Goal: Task Accomplishment & Management: Complete application form

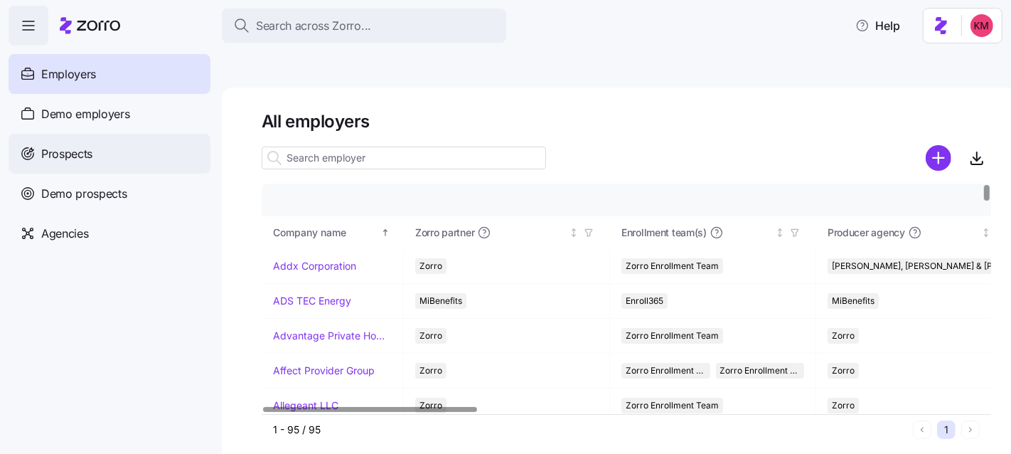
click at [78, 137] on div "Prospects" at bounding box center [110, 154] width 202 height 40
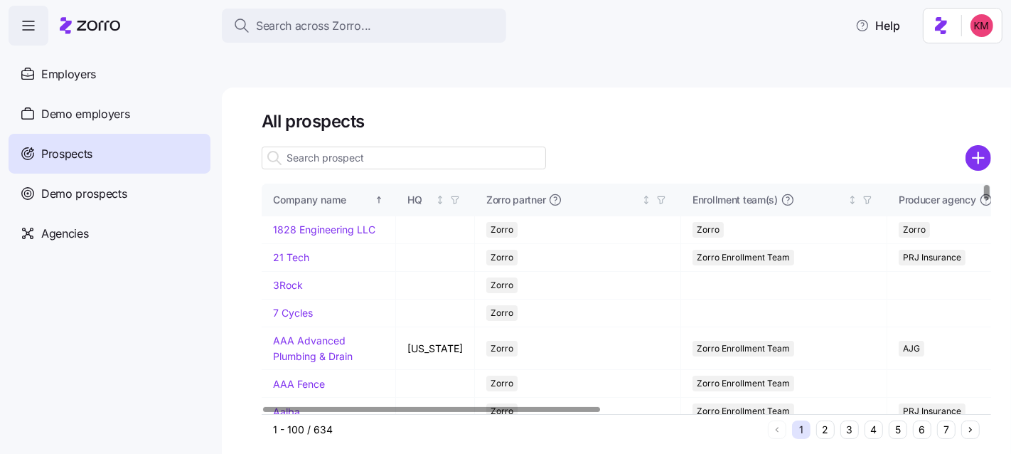
click at [893, 420] on button "5" at bounding box center [898, 429] width 18 height 18
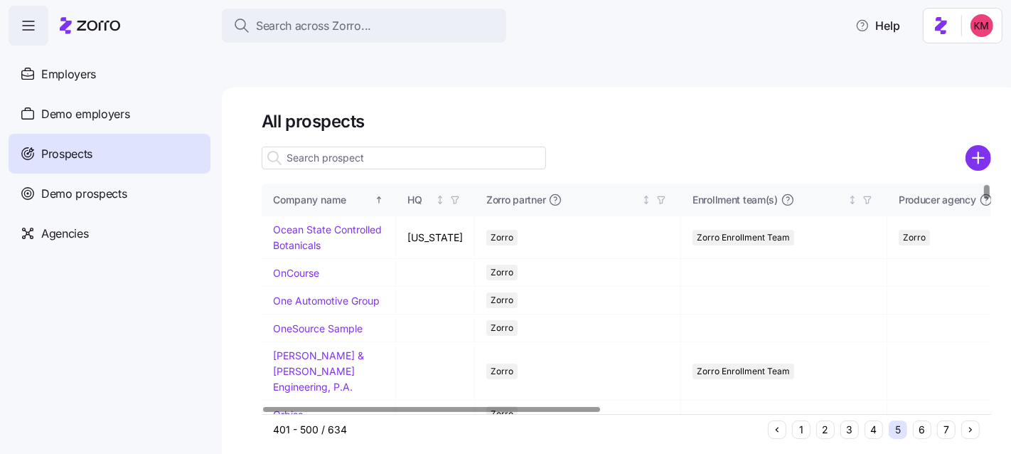
click at [913, 420] on button "6" at bounding box center [922, 429] width 18 height 18
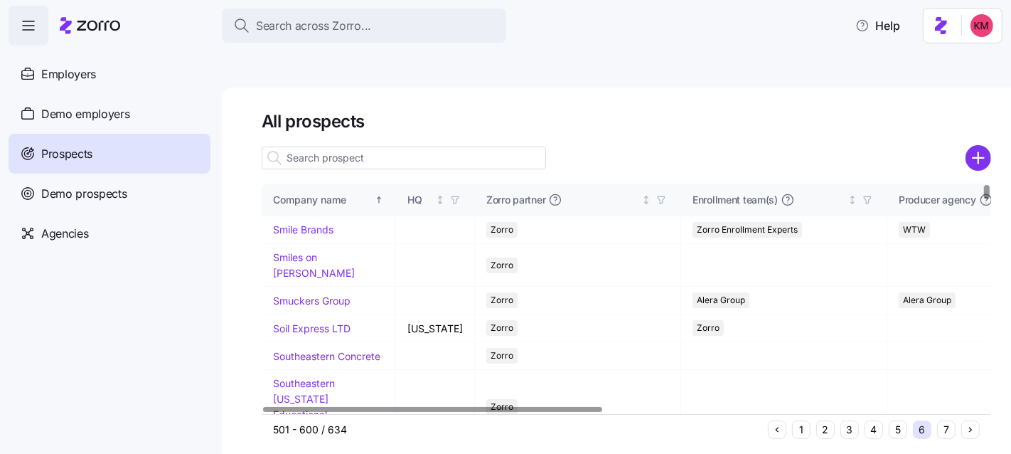
click at [898, 420] on button "5" at bounding box center [898, 429] width 18 height 18
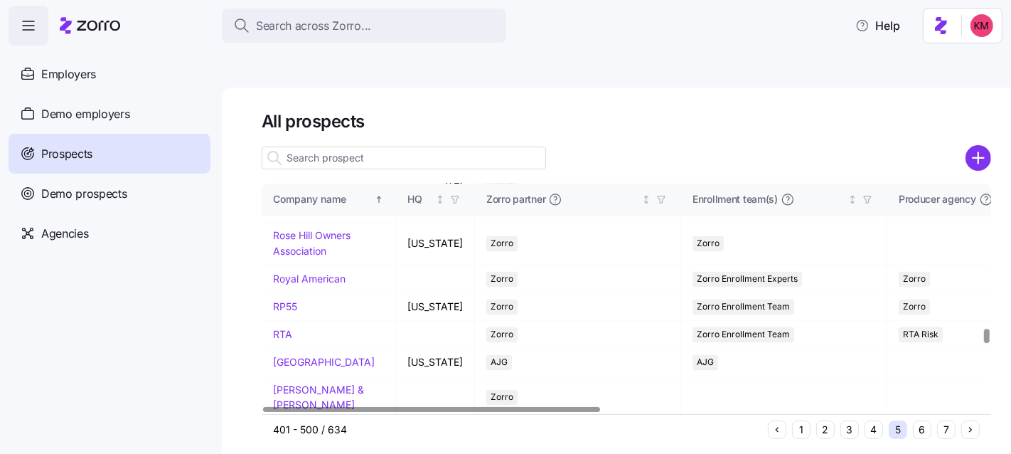
scroll to position [2427, 0]
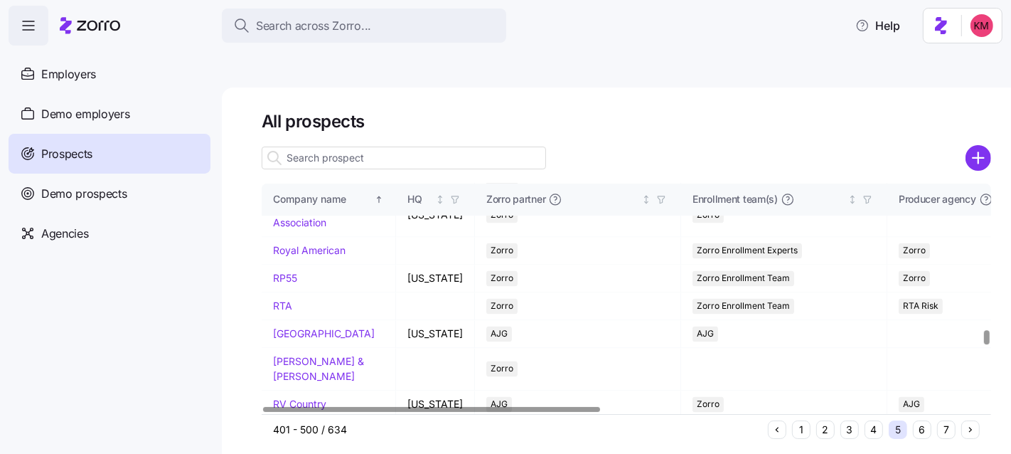
click at [307, 102] on link "RiverView Mechanical" at bounding box center [324, 96] width 102 height 12
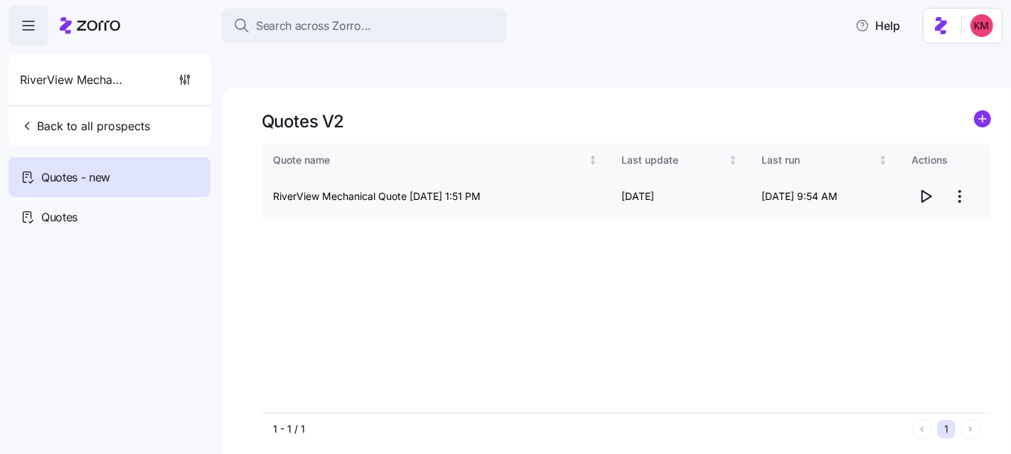
click at [927, 188] on icon "button" at bounding box center [925, 196] width 17 height 17
click at [959, 159] on html "Search across Zorro... Help RiverView Mechanical Back to all prospects Quotes -…" at bounding box center [505, 294] width 1011 height 588
click at [895, 192] on div "Edit quote" at bounding box center [903, 197] width 131 height 23
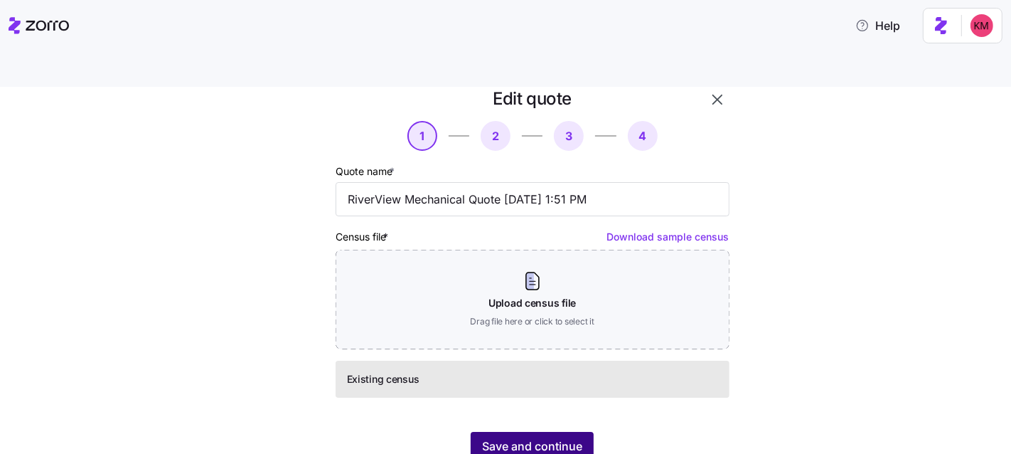
scroll to position [48, 0]
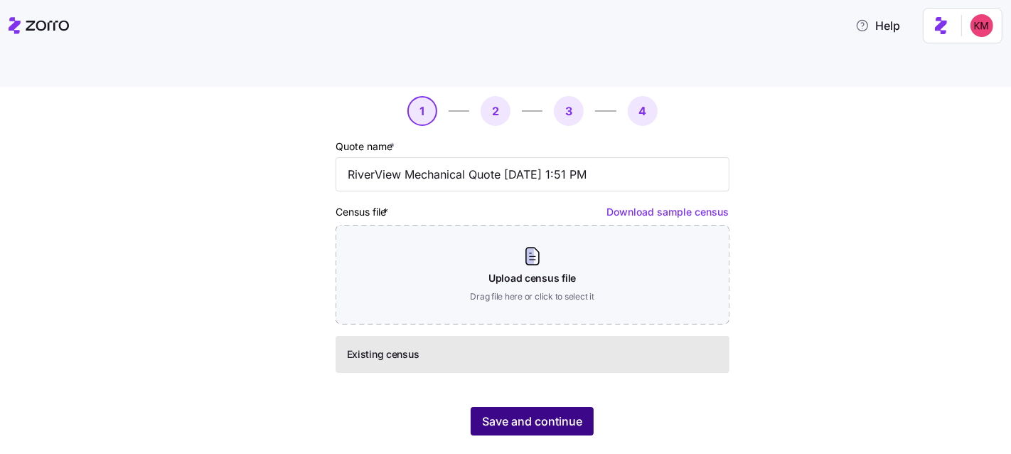
click at [546, 412] on span "Save and continue" at bounding box center [532, 420] width 100 height 17
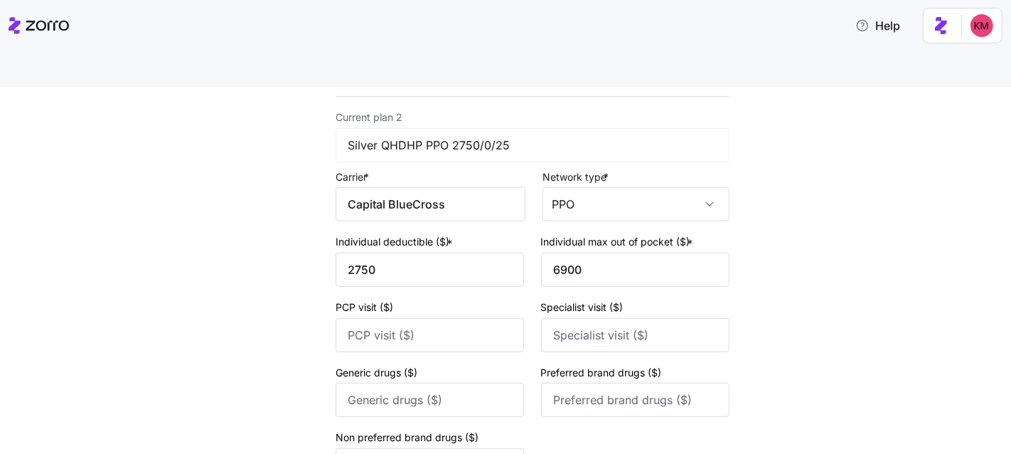
scroll to position [654, 0]
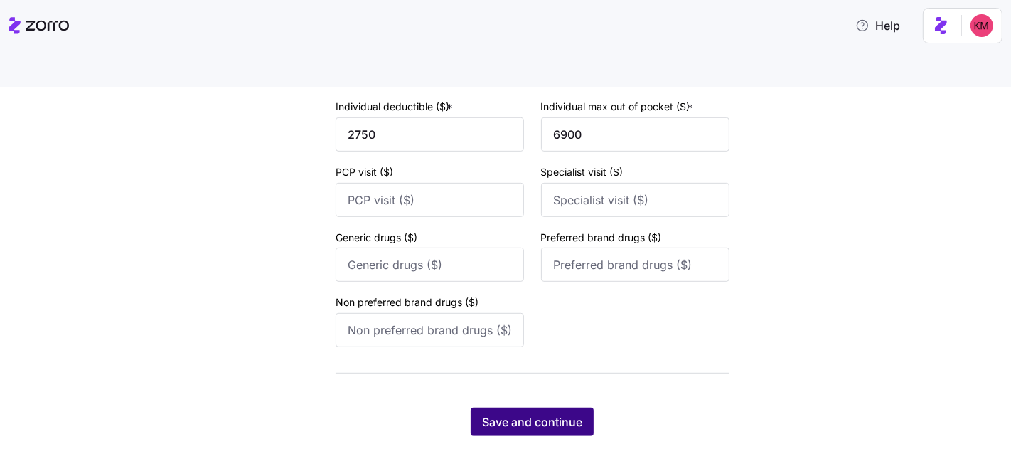
click at [534, 413] on span "Save and continue" at bounding box center [532, 421] width 100 height 17
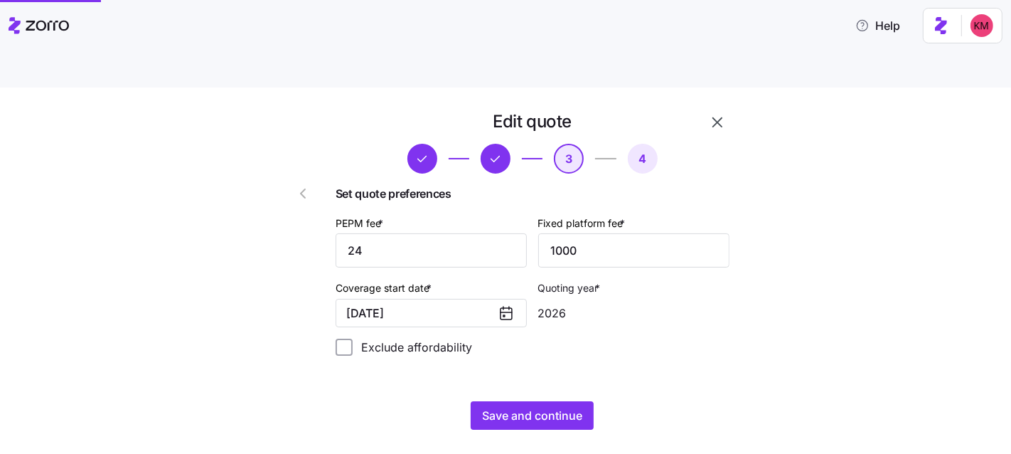
scroll to position [0, 0]
click at [553, 401] on div "Edit quote 3 4 Set quote preferences PEPM fee * 24 Fixed platform fee * 1000 Co…" at bounding box center [516, 278] width 498 height 336
click at [553, 401] on button "Save and continue" at bounding box center [532, 415] width 123 height 28
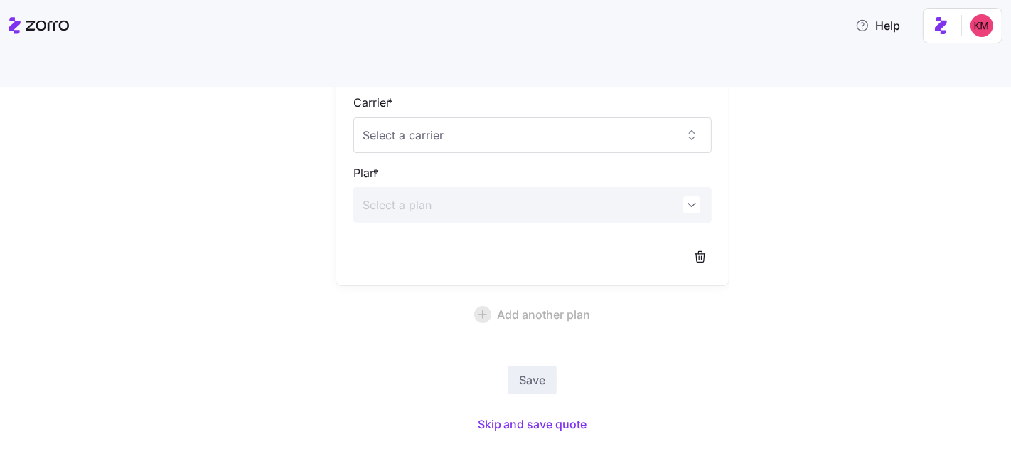
click at [540, 376] on div "Save Skip and save quote" at bounding box center [533, 401] width 394 height 71
click at [538, 415] on span "Skip and save quote" at bounding box center [533, 423] width 110 height 17
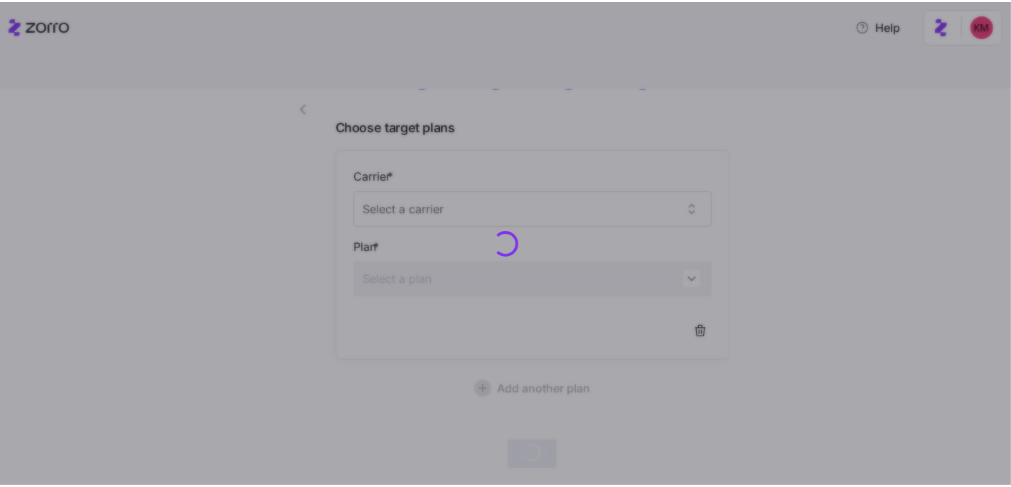
scroll to position [82, 0]
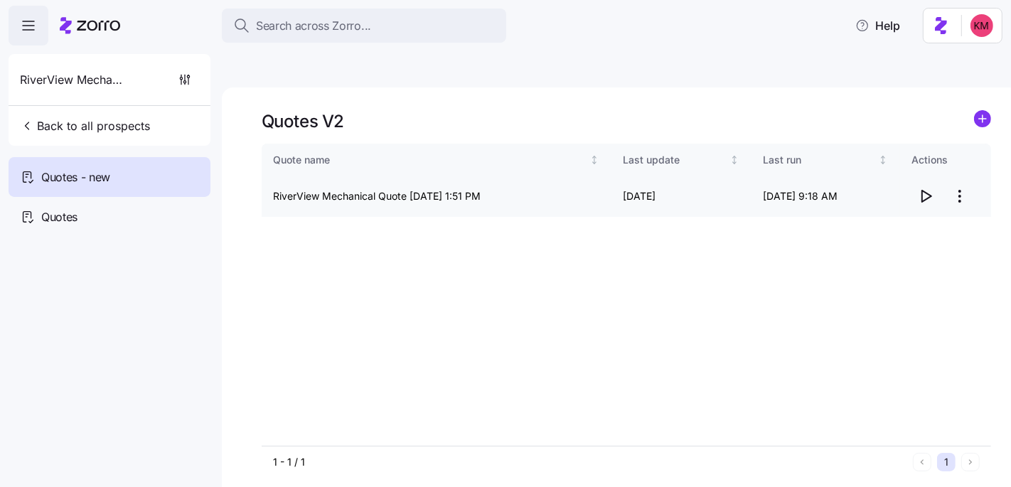
click at [962, 162] on html "Search across Zorro... Help RiverView Mechanical Back to all prospects Quotes -…" at bounding box center [505, 311] width 1011 height 622
click at [866, 191] on div "Edit quote" at bounding box center [867, 198] width 48 height 16
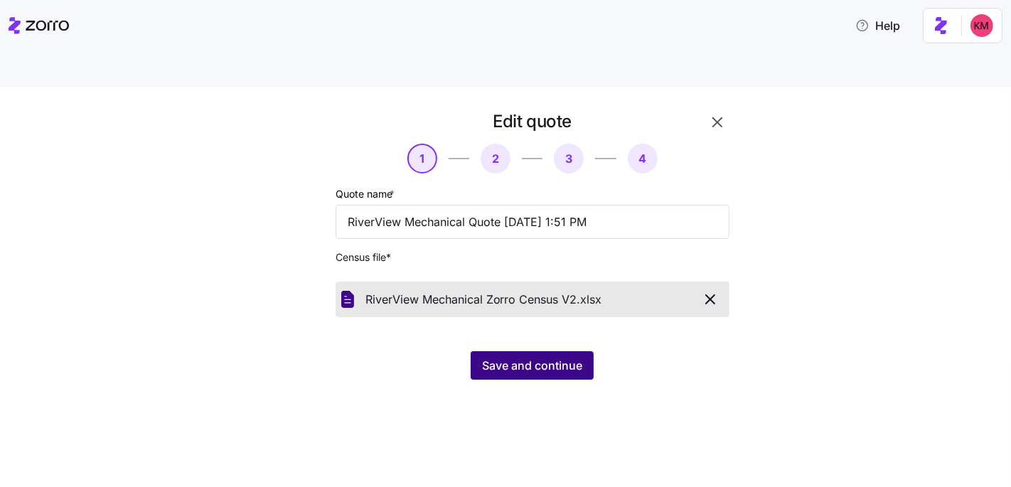
click at [574, 357] on span "Save and continue" at bounding box center [532, 365] width 100 height 17
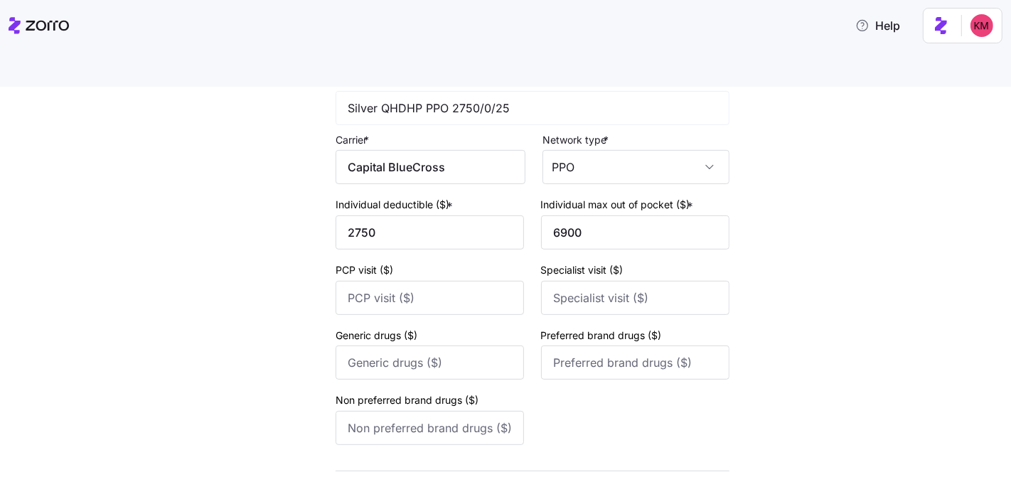
scroll to position [620, 0]
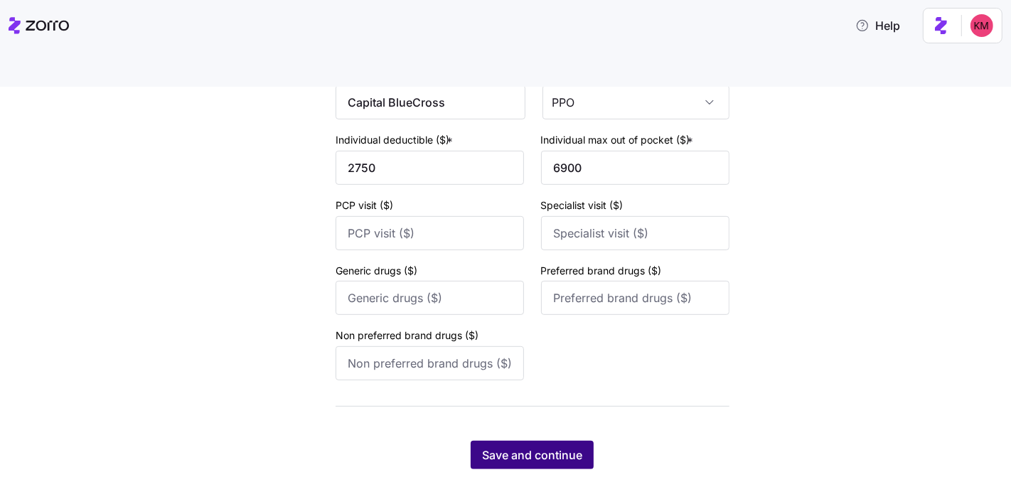
click at [540, 447] on span "Save and continue" at bounding box center [532, 455] width 100 height 17
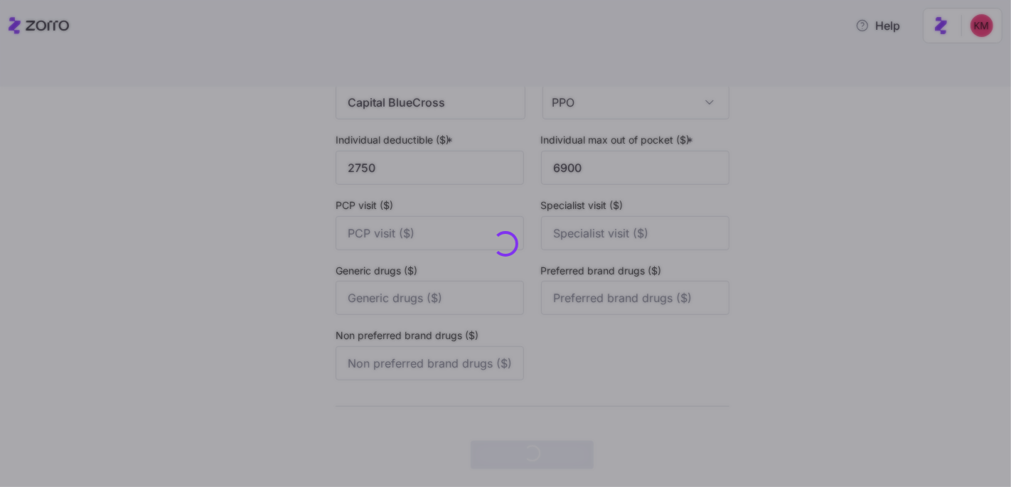
scroll to position [0, 0]
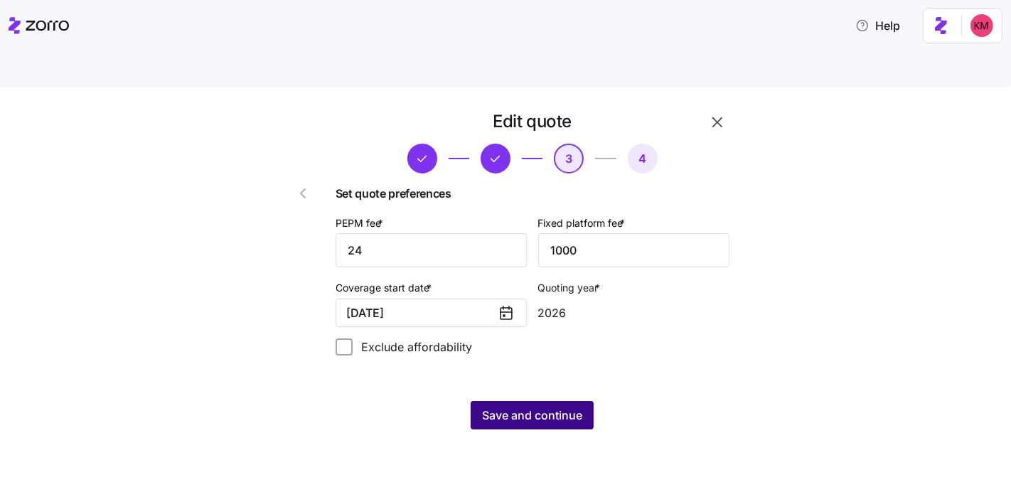
click at [538, 407] on span "Save and continue" at bounding box center [532, 415] width 100 height 17
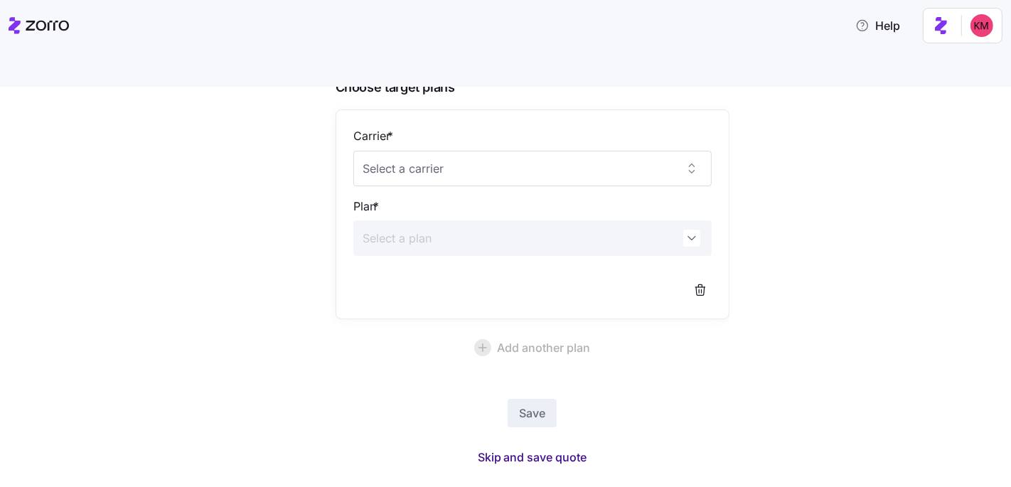
click at [532, 449] on span "Skip and save quote" at bounding box center [533, 457] width 110 height 17
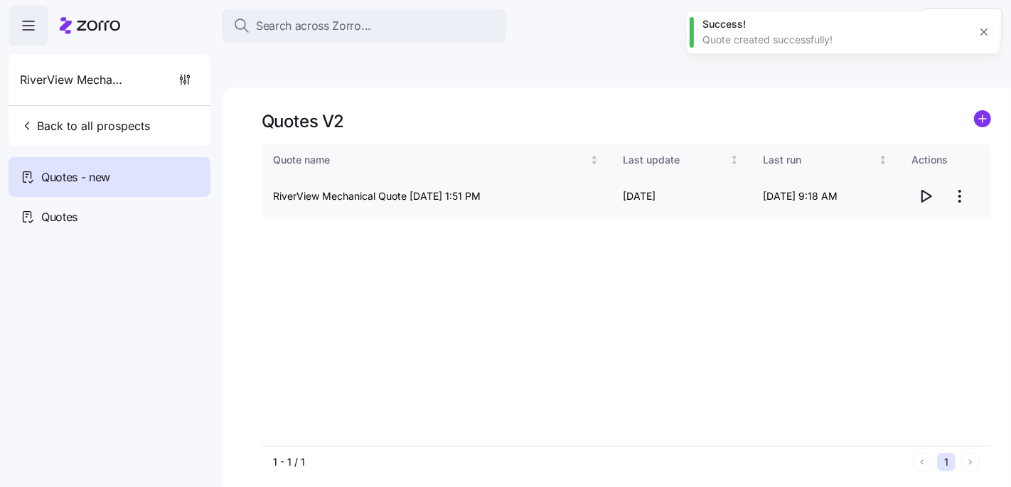
click at [936, 183] on span "button" at bounding box center [925, 196] width 27 height 27
click at [958, 164] on html "Search across Zorro... Help RiverView Mechanical Back to all prospects Quotes -…" at bounding box center [505, 311] width 1011 height 622
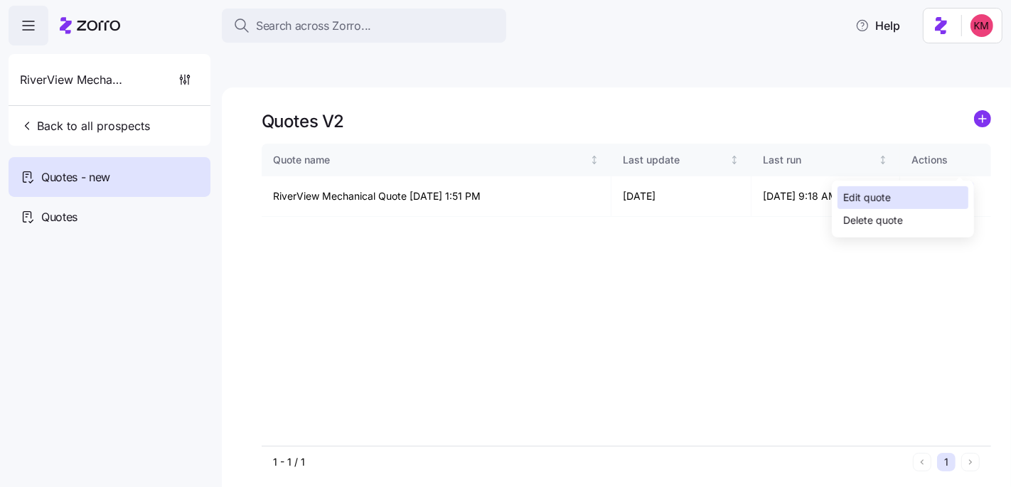
click at [893, 190] on div "Edit quote" at bounding box center [903, 197] width 131 height 23
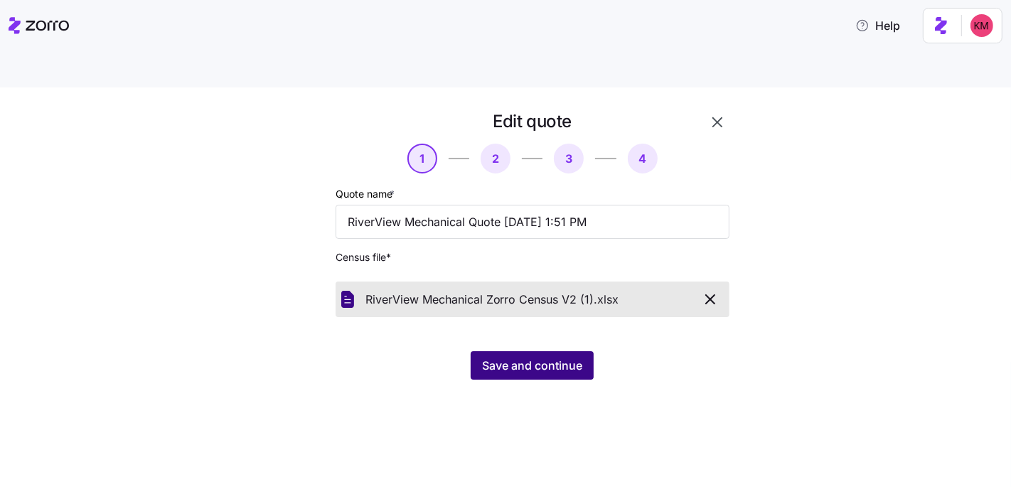
click at [553, 357] on span "Save and continue" at bounding box center [532, 365] width 100 height 17
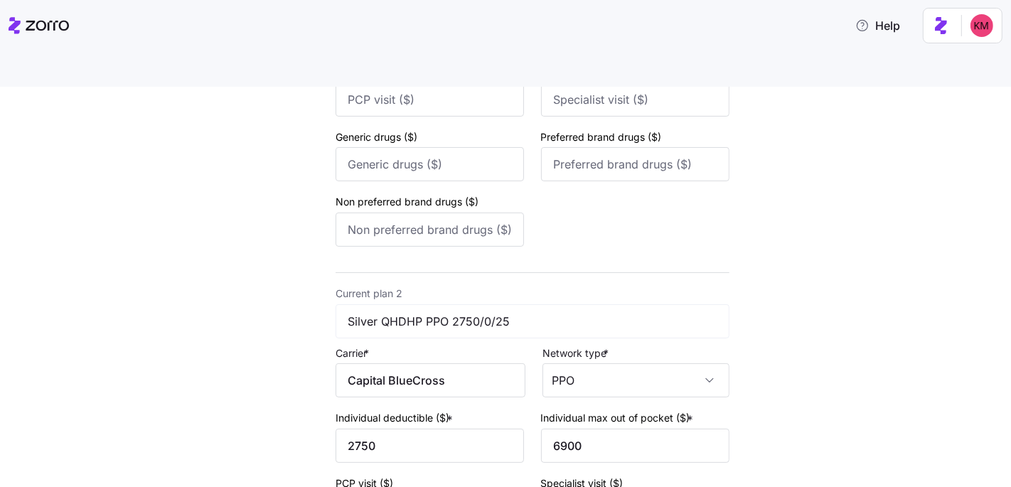
scroll to position [620, 0]
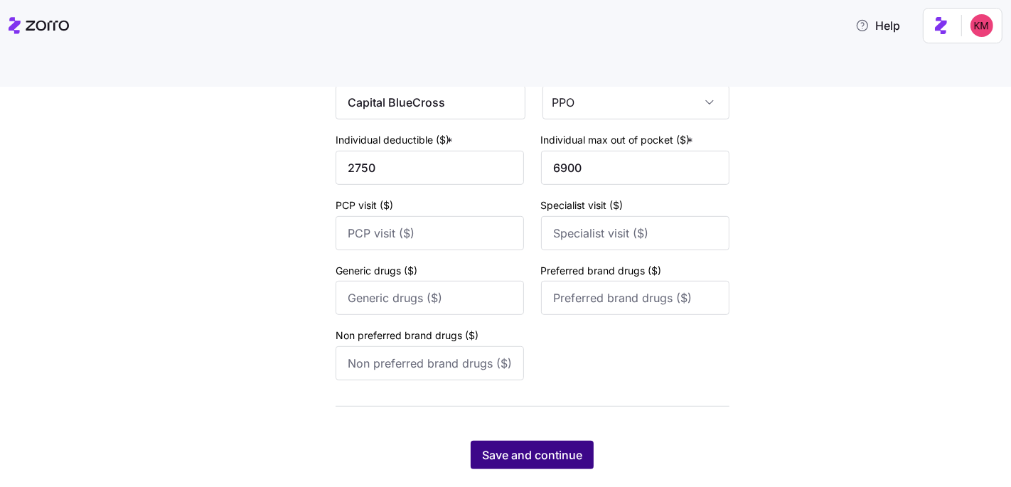
click at [575, 441] on button "Save and continue" at bounding box center [532, 455] width 123 height 28
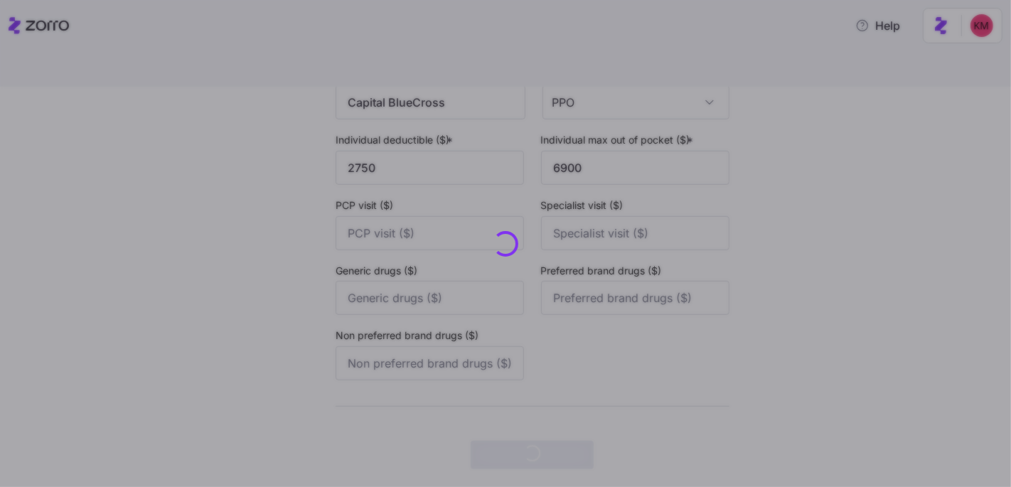
scroll to position [0, 0]
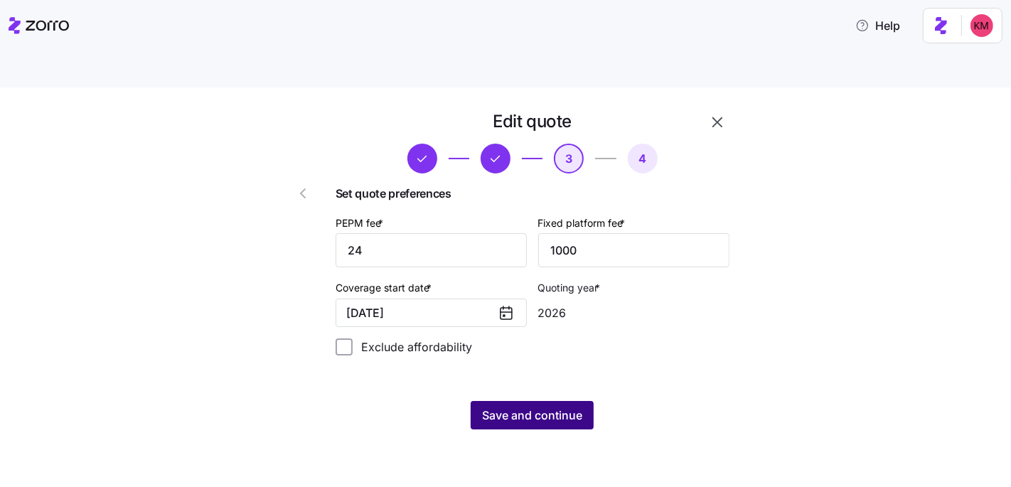
click at [540, 401] on button "Save and continue" at bounding box center [532, 415] width 123 height 28
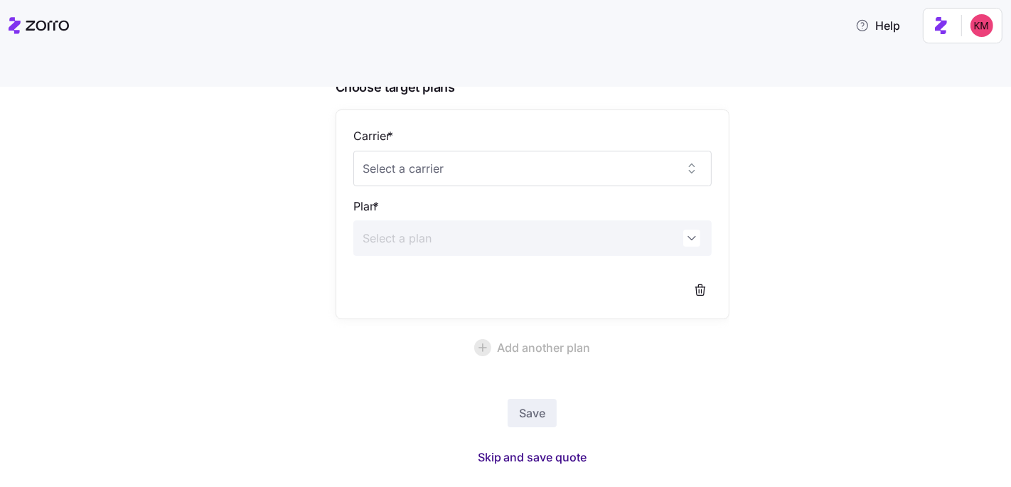
click at [559, 449] on span "Skip and save quote" at bounding box center [533, 457] width 110 height 17
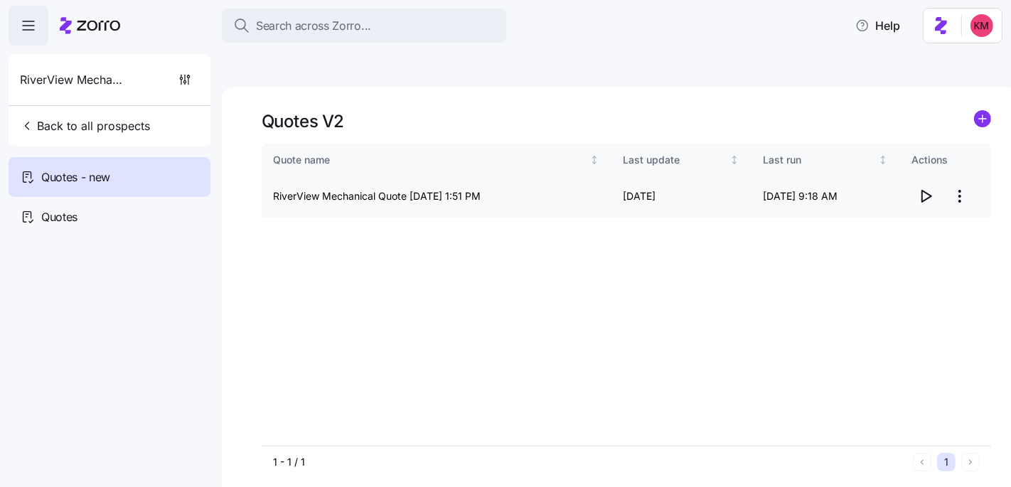
click at [922, 191] on icon "button" at bounding box center [926, 196] width 9 height 11
click at [982, 111] on circle "add icon" at bounding box center [983, 119] width 16 height 16
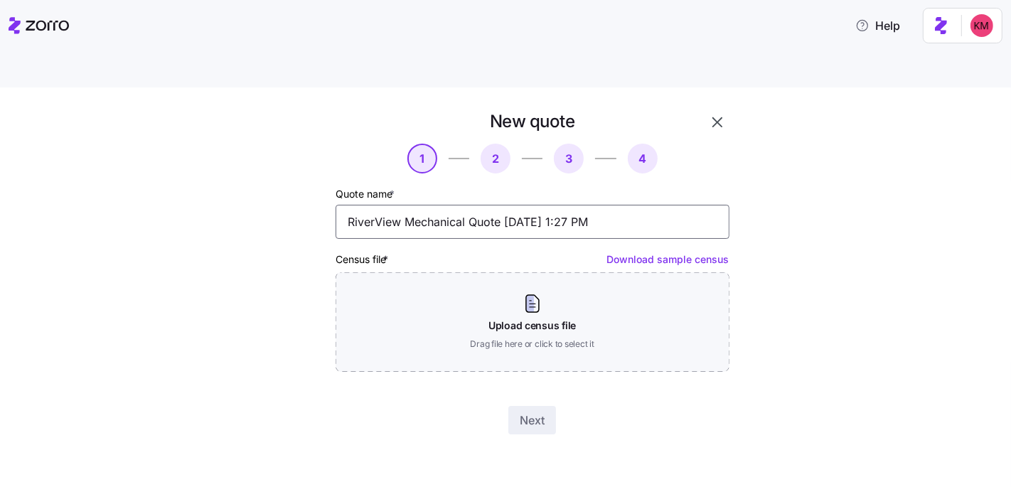
click at [350, 205] on input "RiverView Mechanical Quote 09/10/2025 1:27 PM" at bounding box center [533, 222] width 394 height 34
type input "All EE's RiverView Mechanical Quote 09/10/2025 1:27 PM"
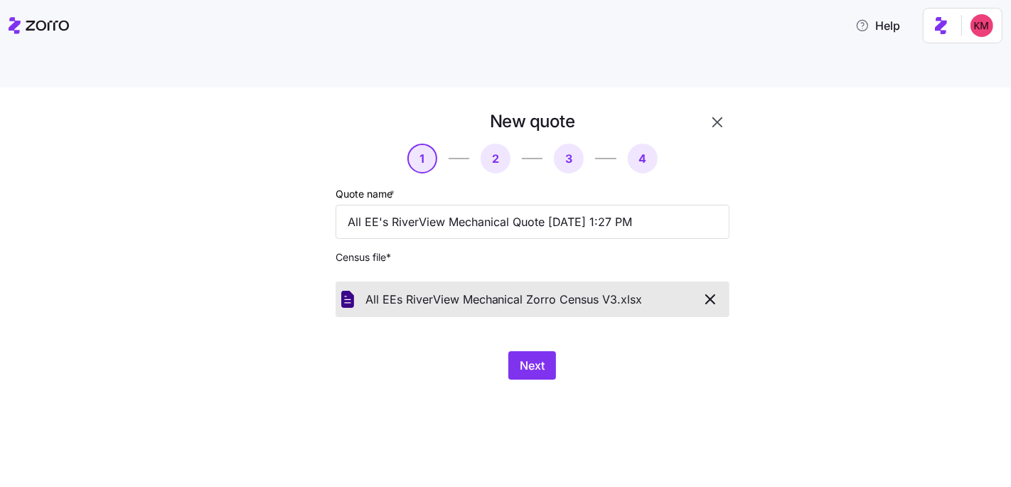
drag, startPoint x: 639, startPoint y: 377, endPoint x: 567, endPoint y: 328, distance: 87.6
click at [639, 376] on div "New quote 1 2 3 4 Quote name * All EE's RiverView Mechanical Quote 09/10/2025 1…" at bounding box center [505, 303] width 1011 height 433
click at [567, 351] on div "Next" at bounding box center [533, 365] width 394 height 28
click at [557, 351] on div "Next" at bounding box center [533, 365] width 394 height 28
click at [548, 351] on button "Next" at bounding box center [532, 365] width 48 height 28
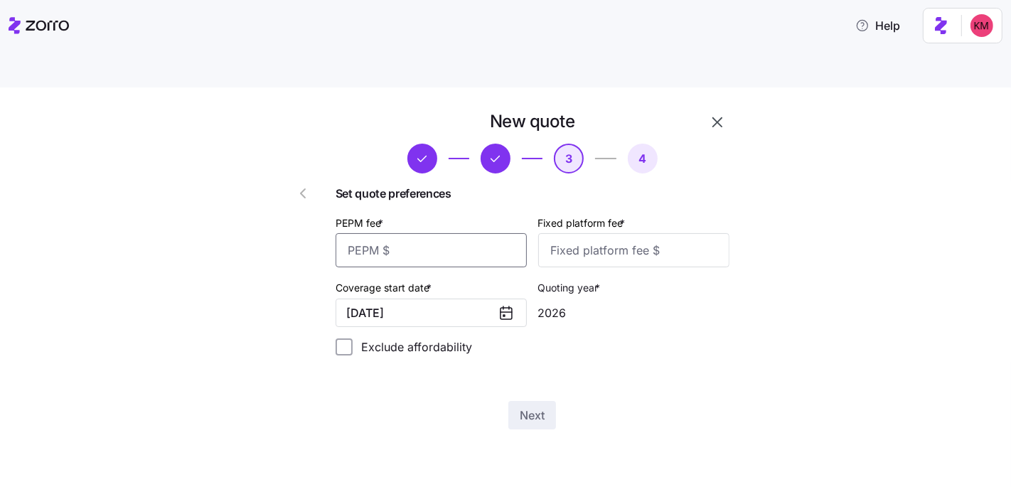
click at [452, 233] on input "PEPM fee *" at bounding box center [431, 250] width 191 height 34
type input "1"
type input "24"
type input "1000"
click at [546, 401] on button "Next" at bounding box center [532, 415] width 48 height 28
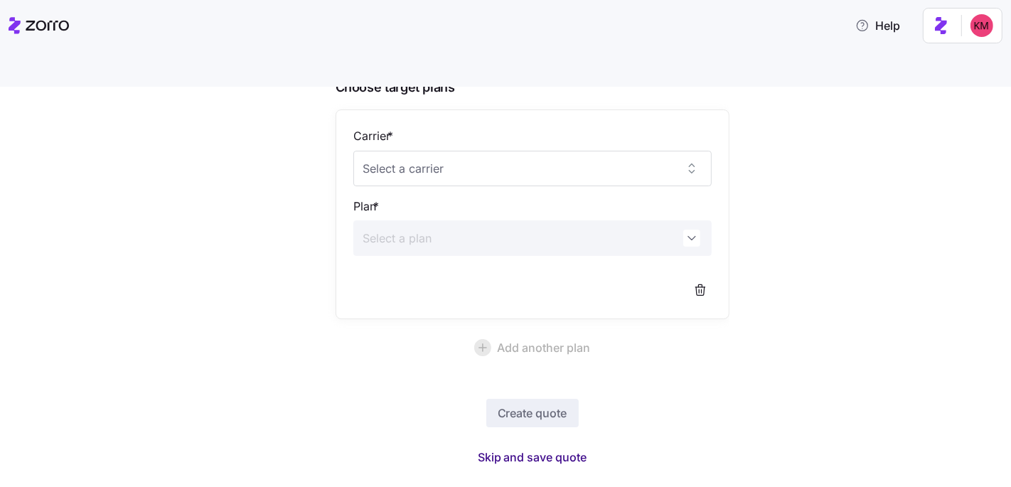
click at [501, 449] on span "Skip and save quote" at bounding box center [533, 457] width 110 height 17
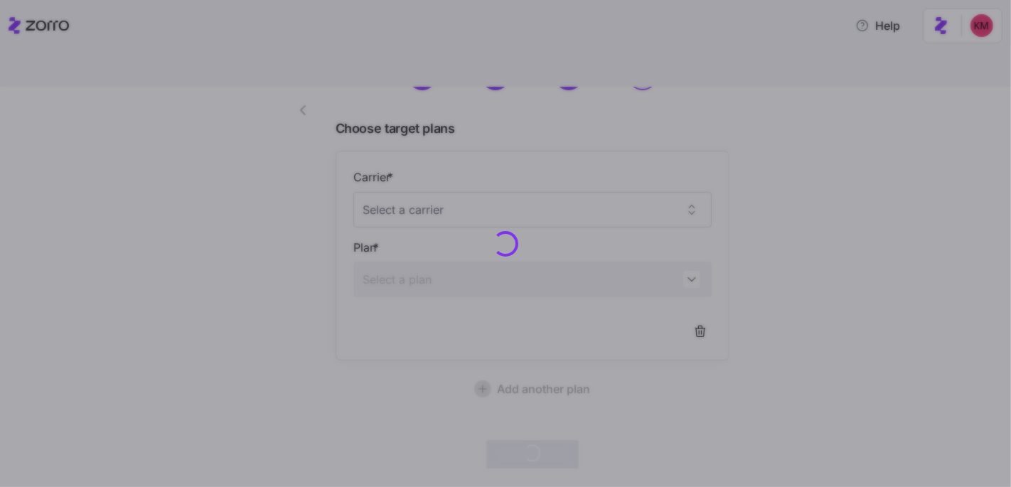
scroll to position [82, 0]
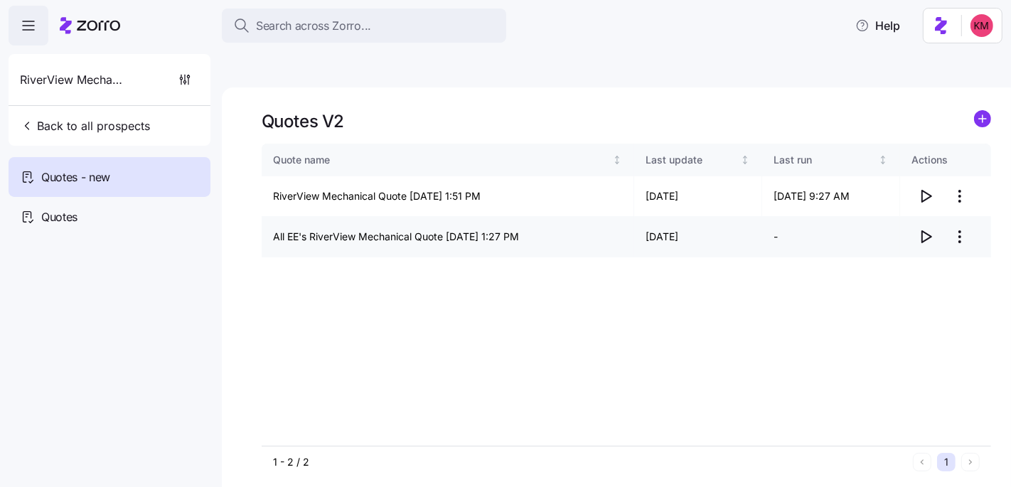
click at [925, 228] on icon "button" at bounding box center [925, 236] width 17 height 17
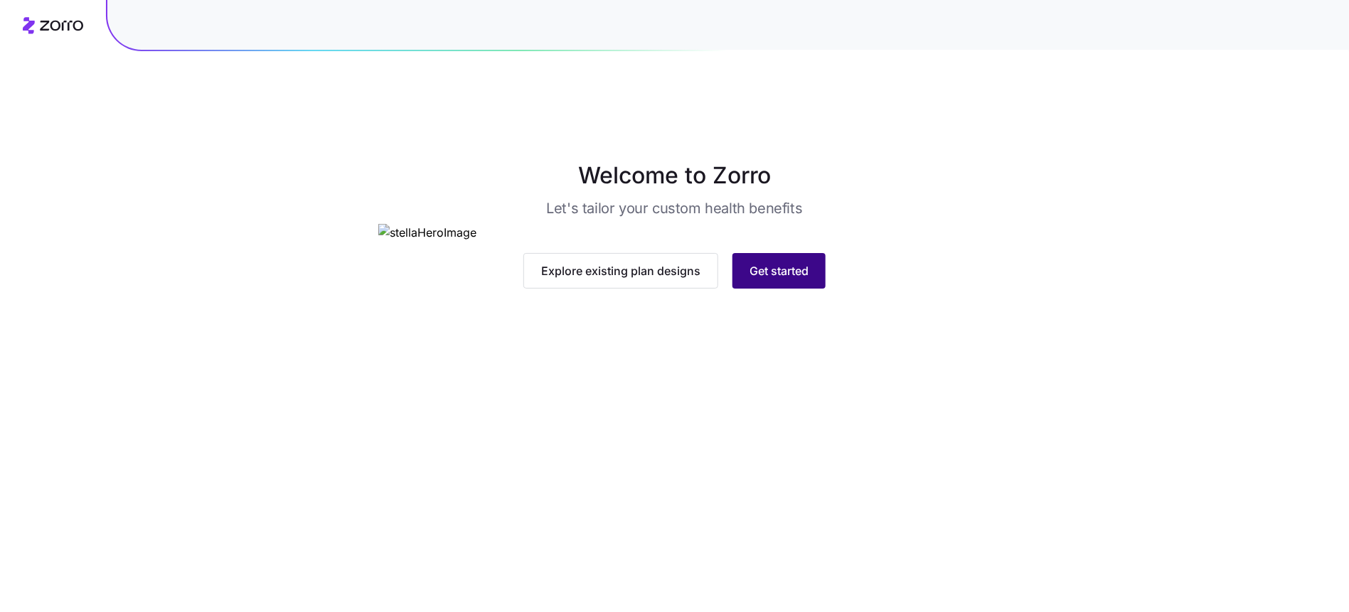
click at [777, 289] on button "Get started" at bounding box center [779, 271] width 93 height 36
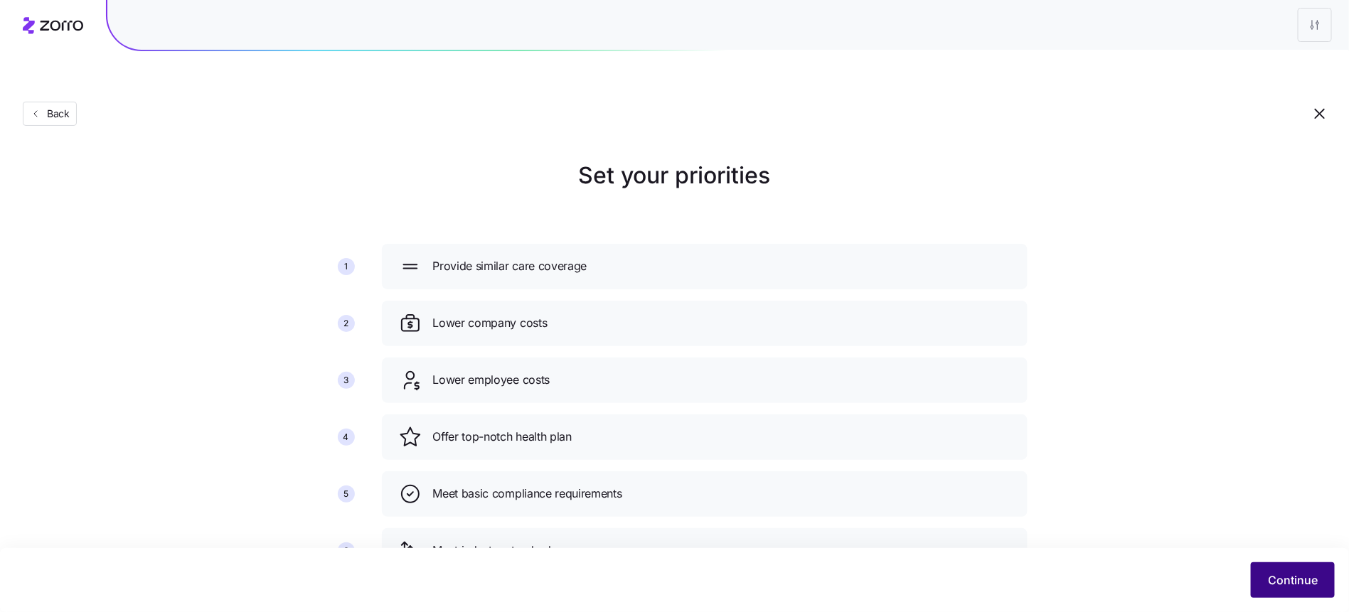
click at [1282, 566] on button "Continue" at bounding box center [1293, 581] width 84 height 36
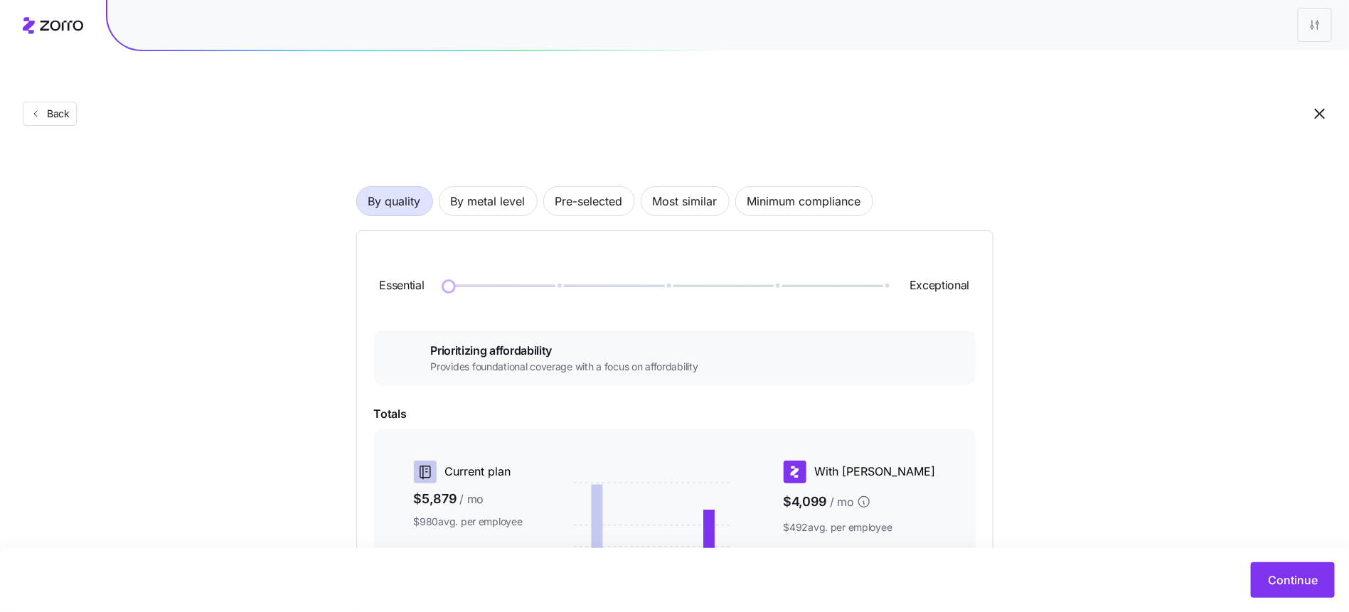
scroll to position [176, 0]
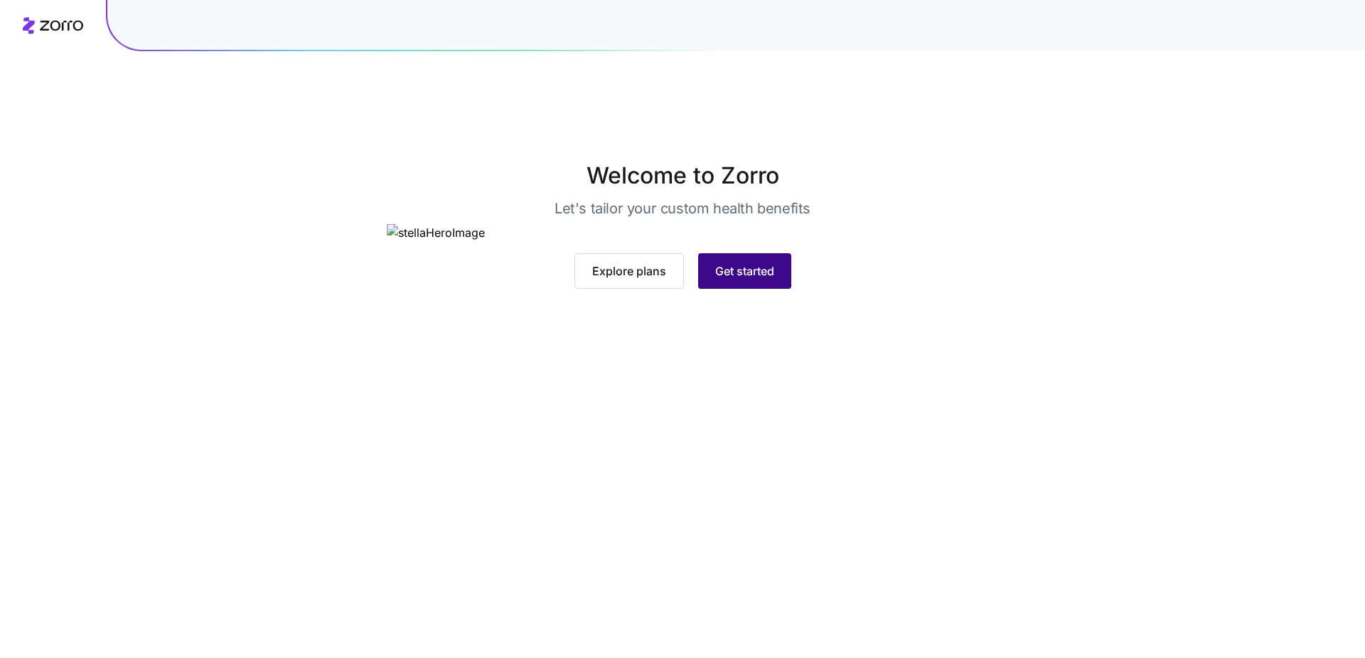
click at [765, 279] on span "Get started" at bounding box center [744, 270] width 59 height 17
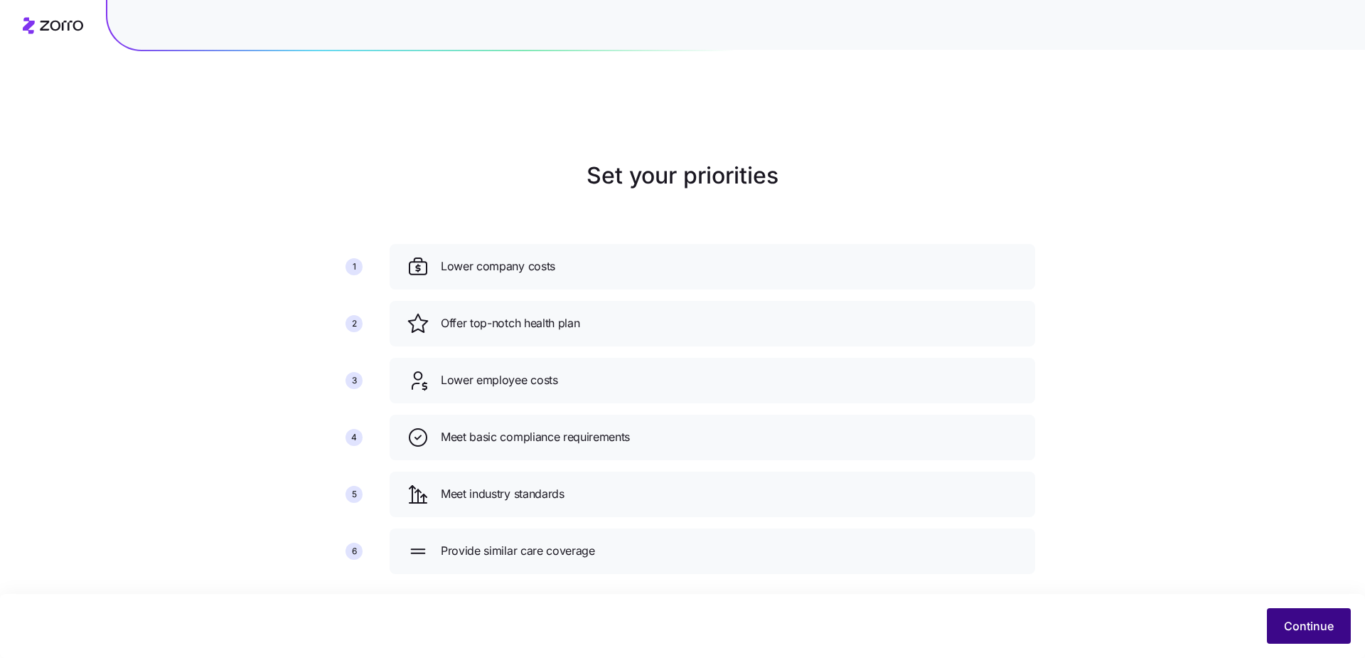
click at [1298, 614] on button "Continue" at bounding box center [1309, 626] width 84 height 36
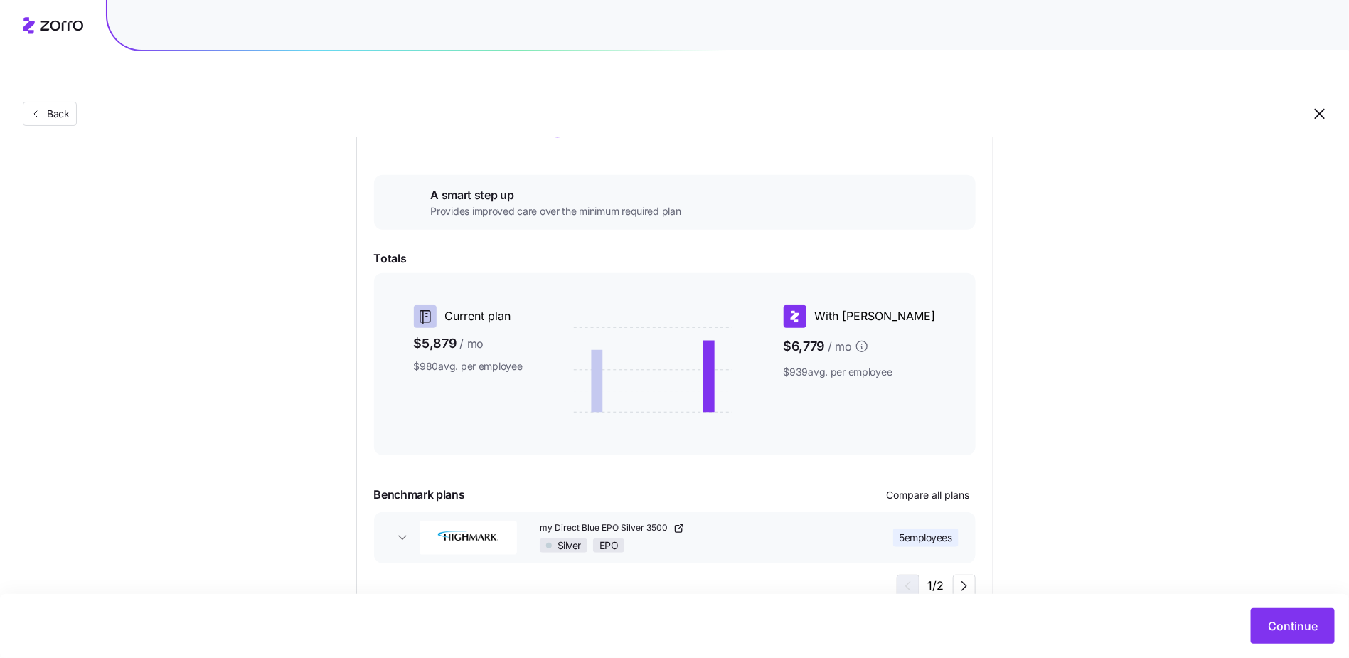
scroll to position [214, 0]
click at [955, 487] on span "Compare all plans" at bounding box center [928, 494] width 83 height 14
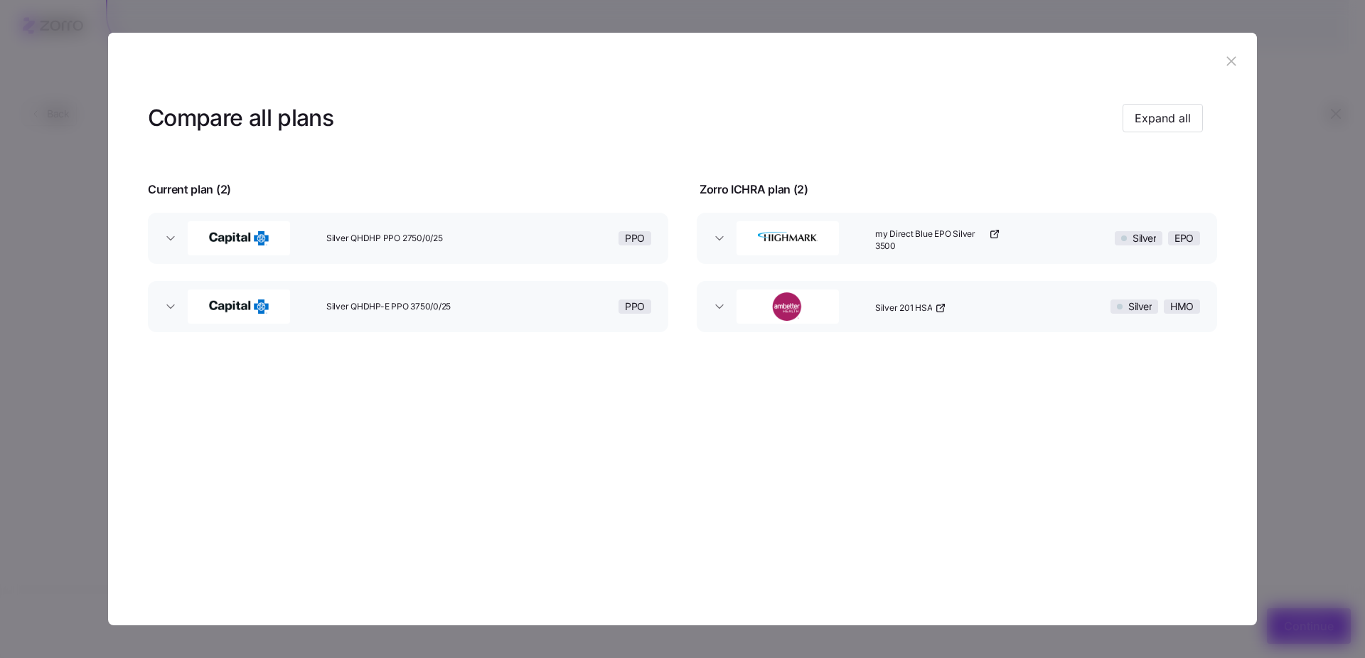
click at [1232, 64] on icon "button" at bounding box center [1232, 61] width 16 height 16
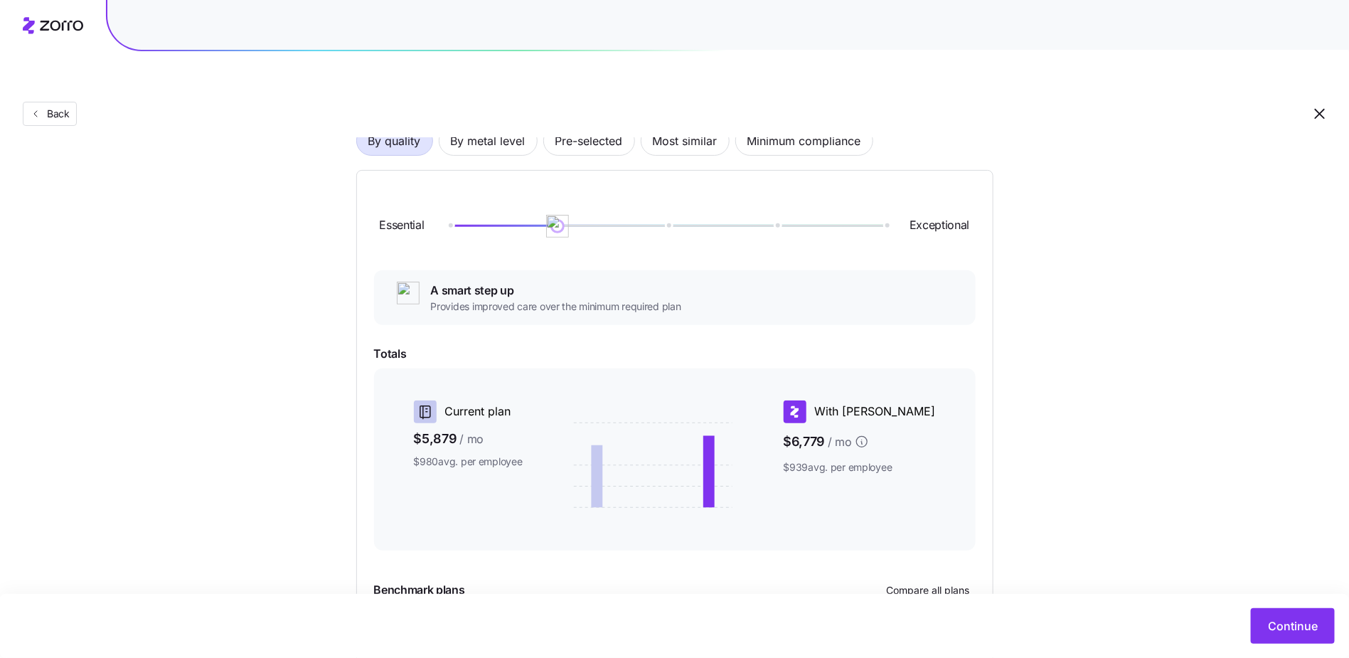
scroll to position [0, 0]
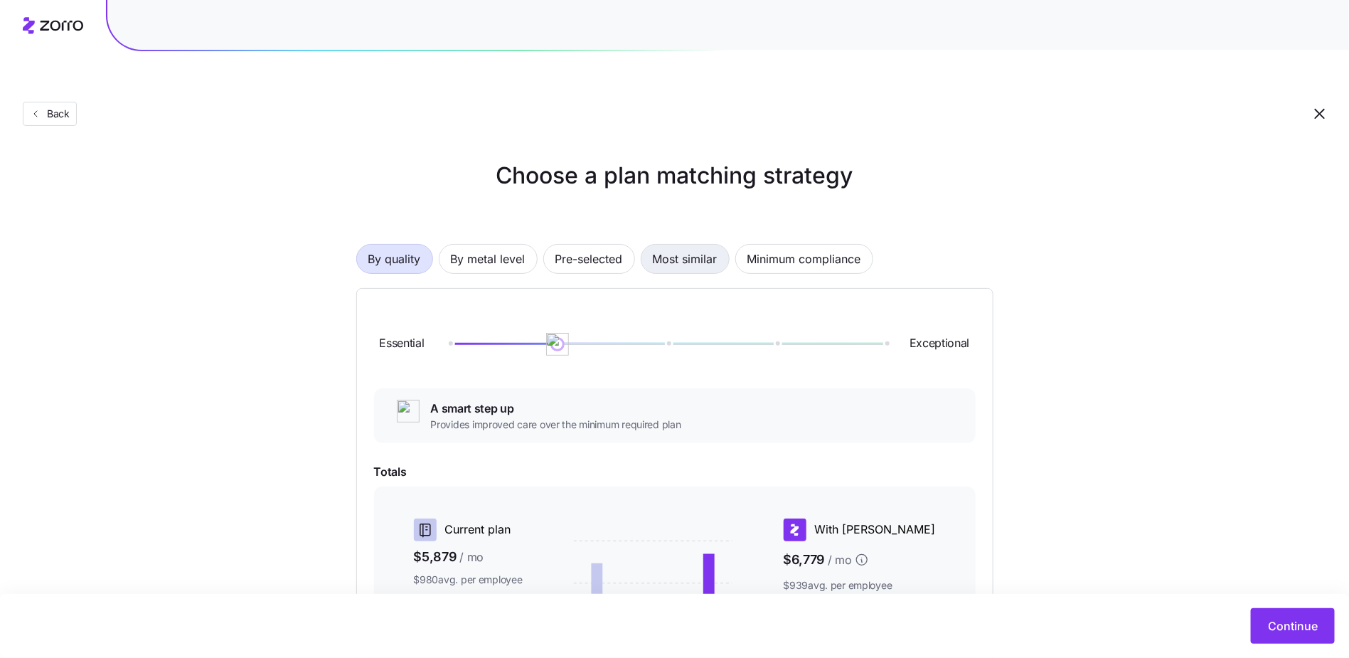
click at [648, 244] on button "Most similar" at bounding box center [685, 259] width 89 height 30
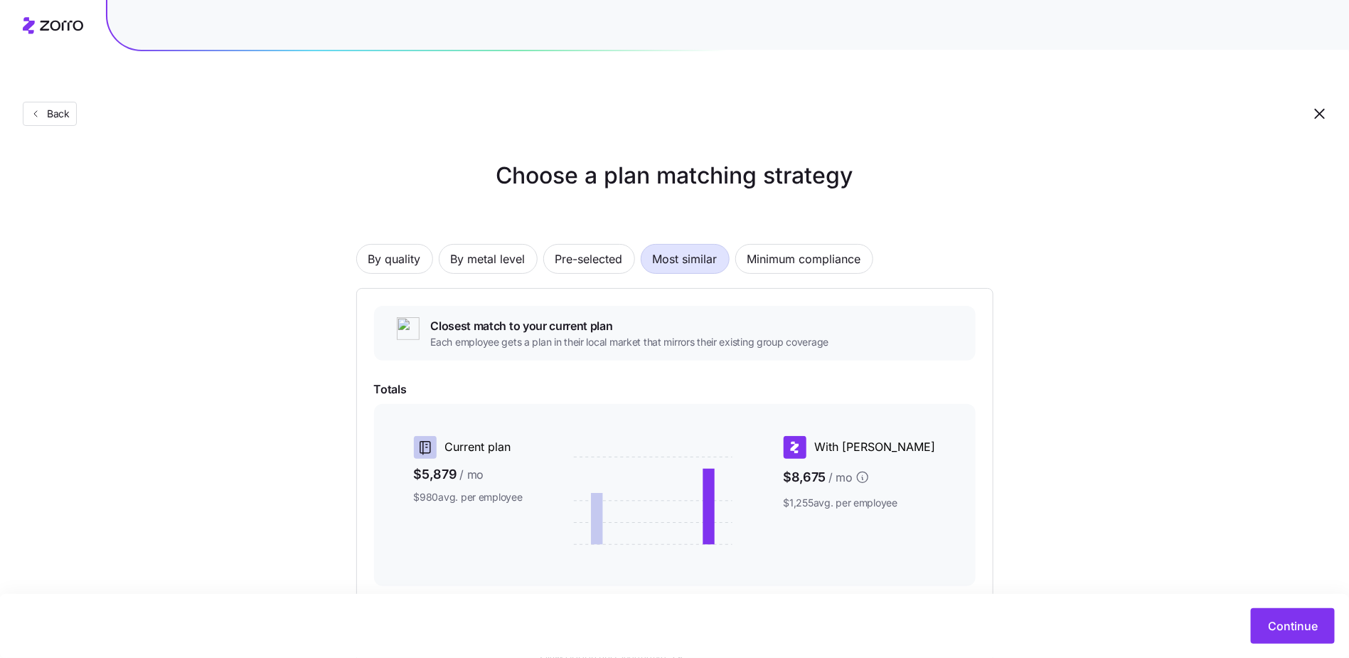
click at [673, 245] on span "Most similar" at bounding box center [685, 259] width 65 height 28
click at [422, 244] on button "By quality" at bounding box center [394, 259] width 77 height 30
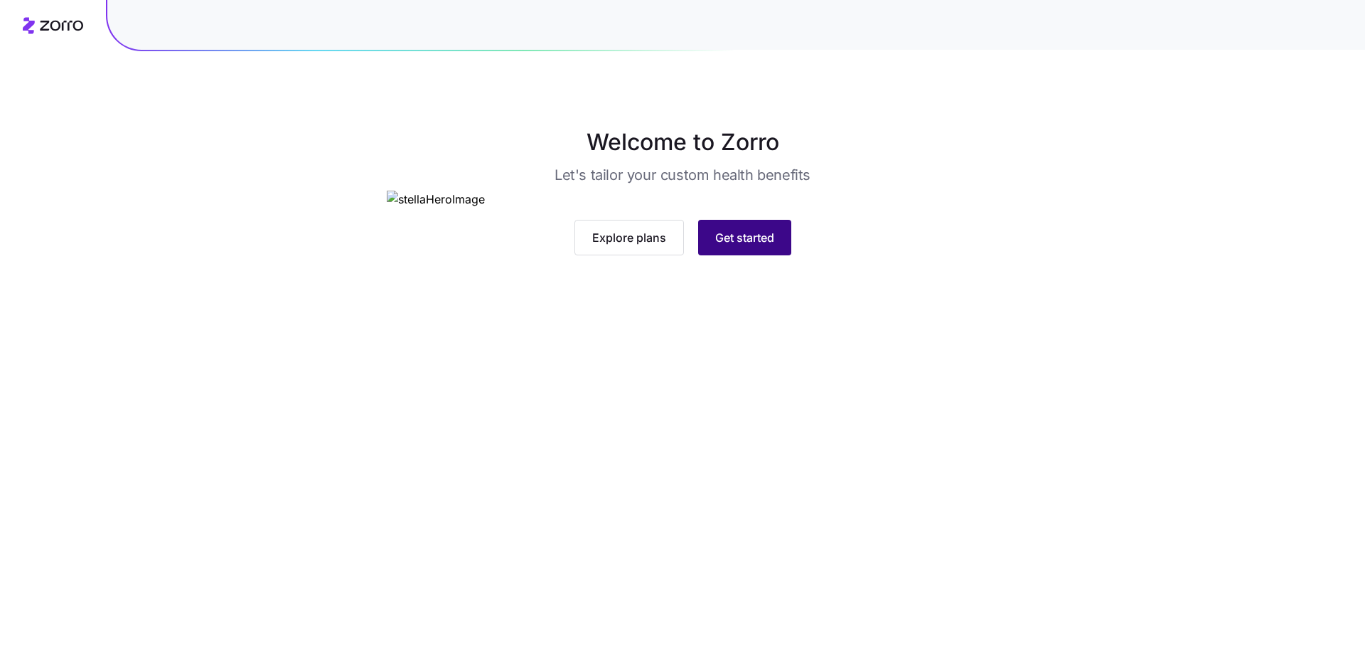
click at [767, 255] on button "Get started" at bounding box center [744, 238] width 93 height 36
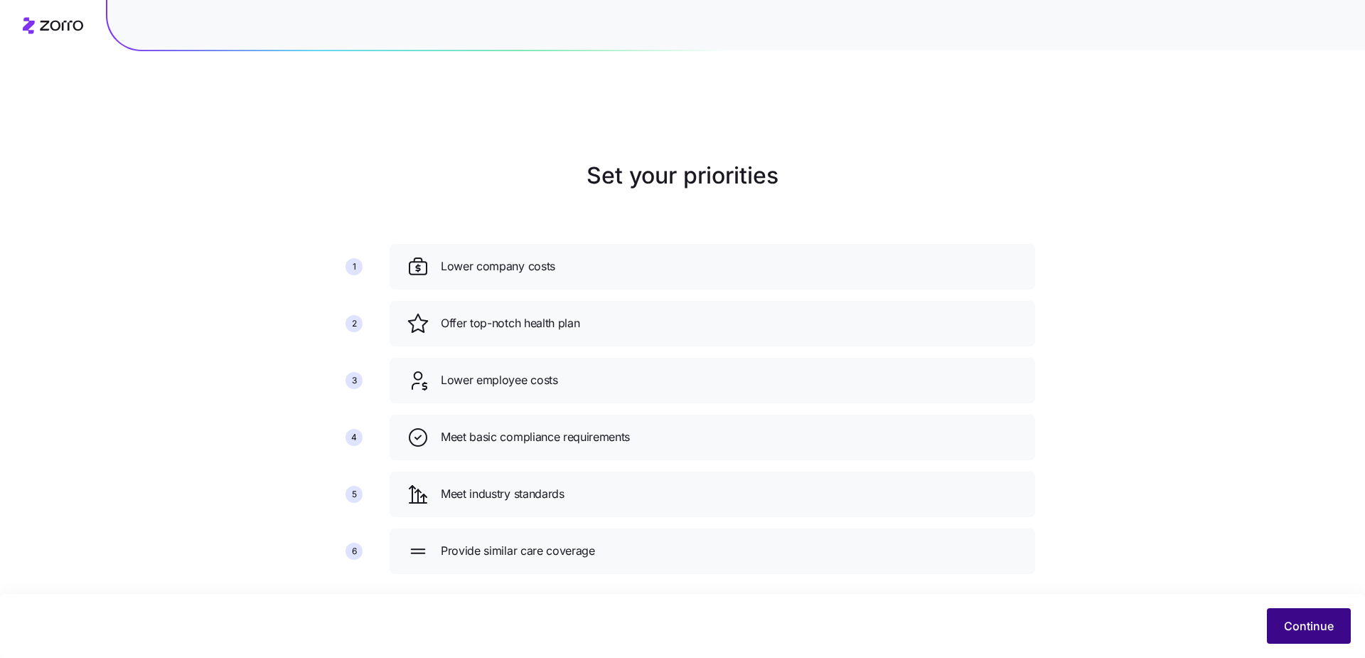
click at [1279, 619] on button "Continue" at bounding box center [1309, 626] width 84 height 36
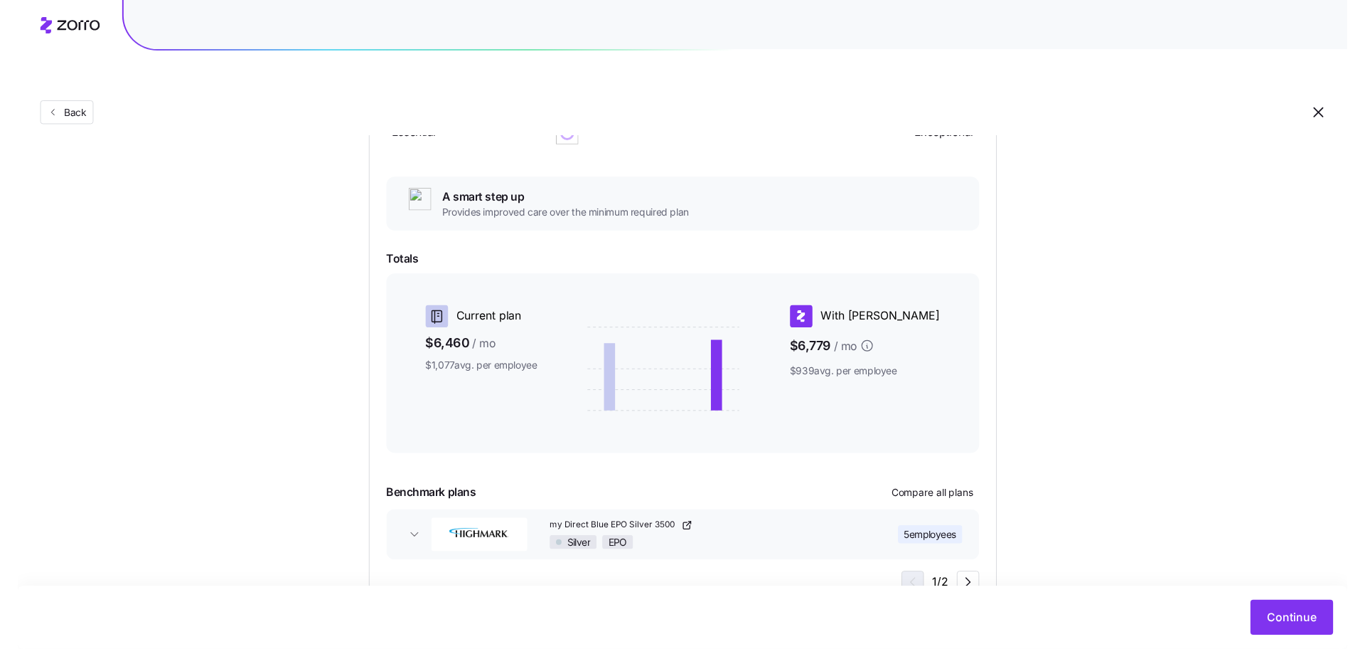
scroll to position [186, 0]
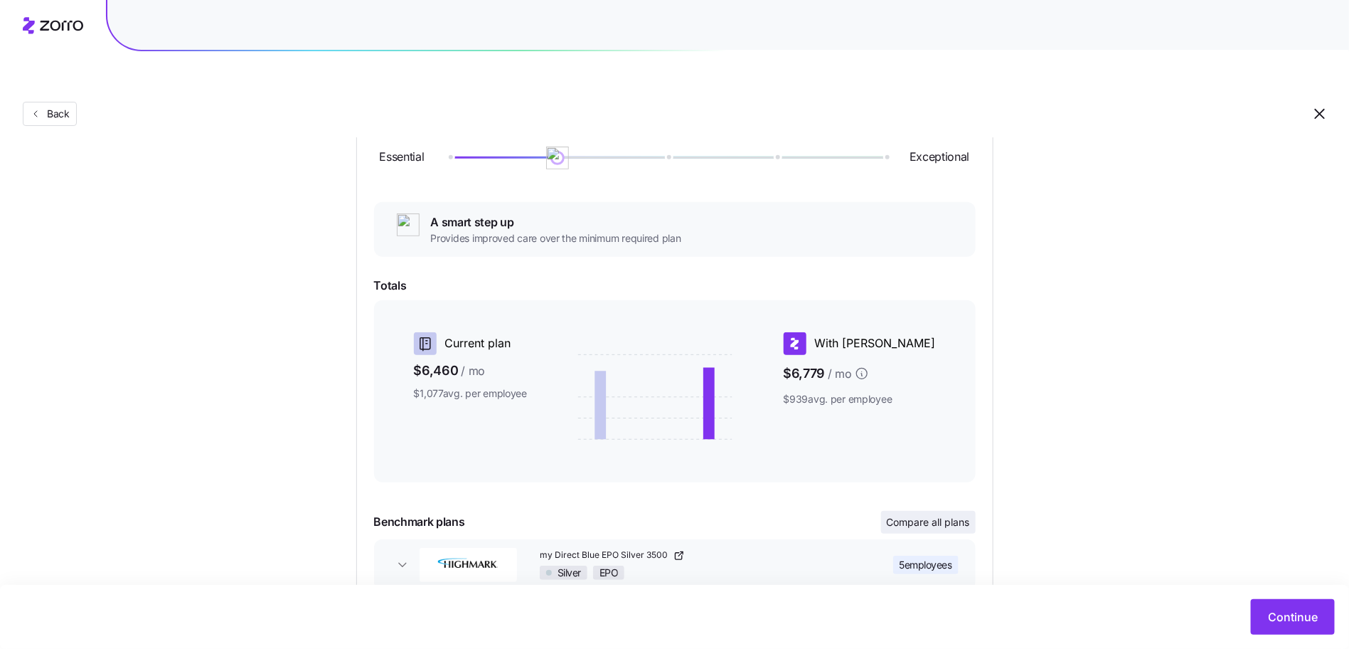
click at [960, 515] on span "Compare all plans" at bounding box center [928, 522] width 83 height 14
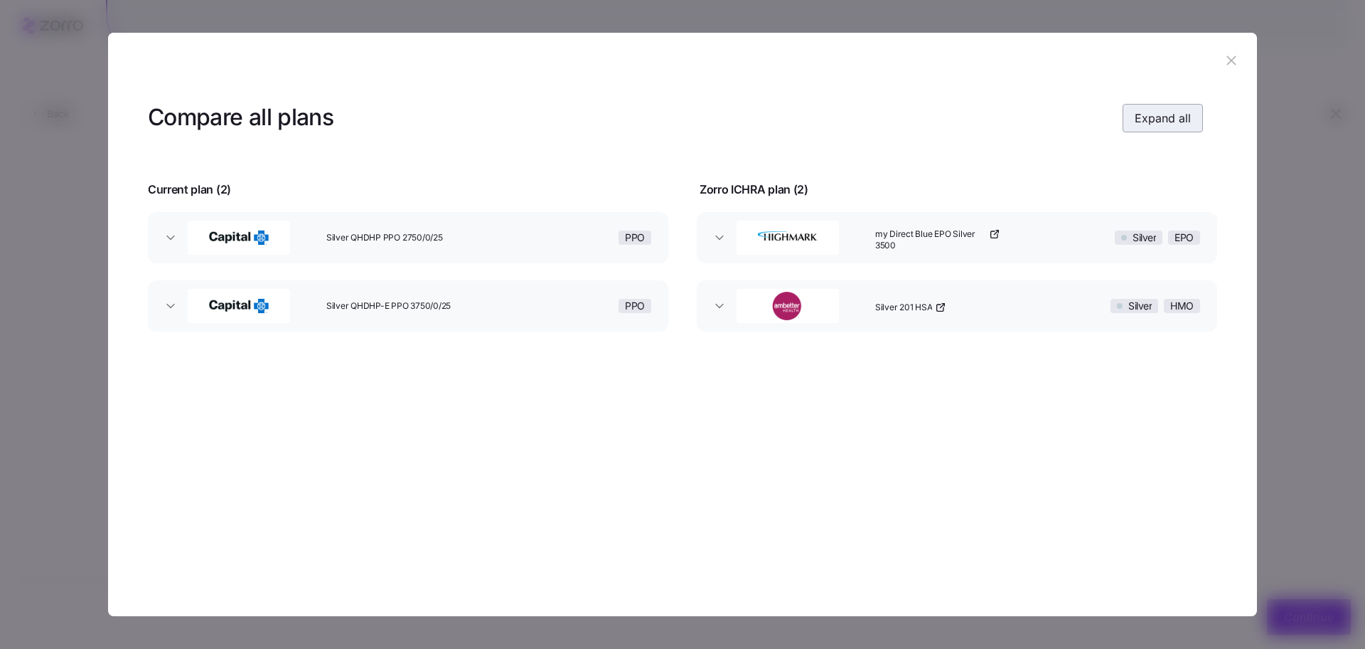
click at [1131, 125] on button "Expand all" at bounding box center [1163, 118] width 80 height 28
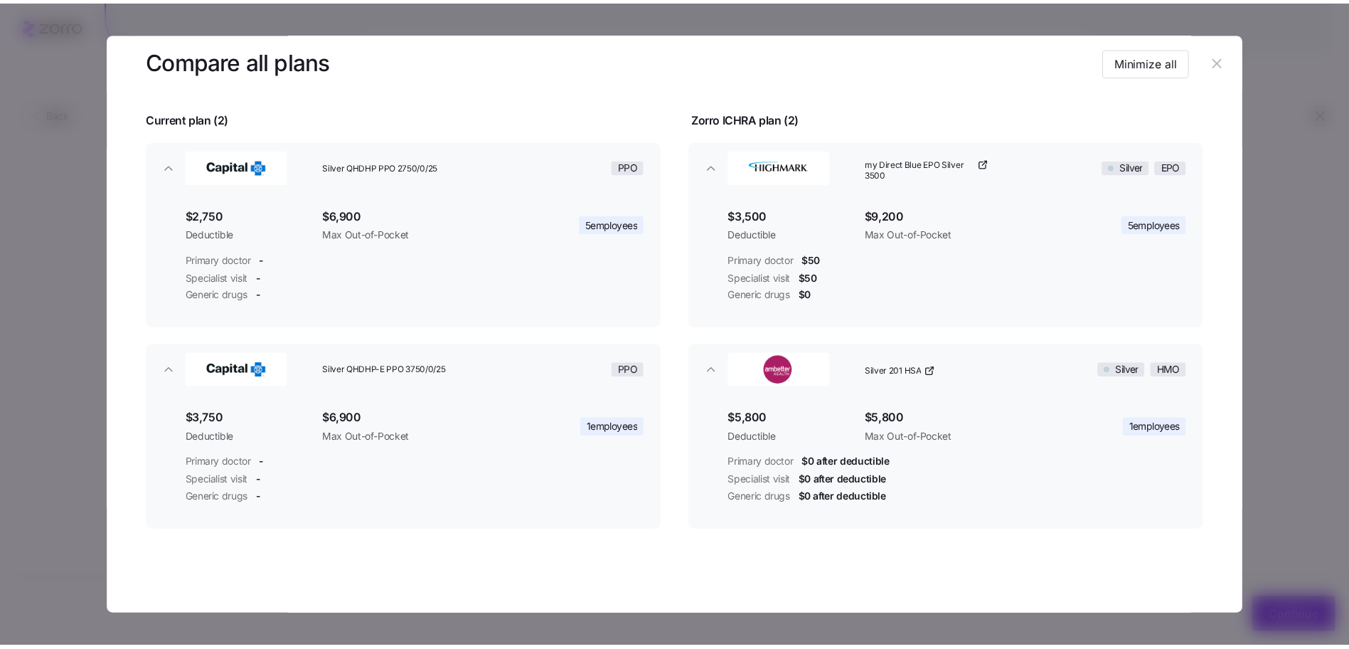
scroll to position [74, 0]
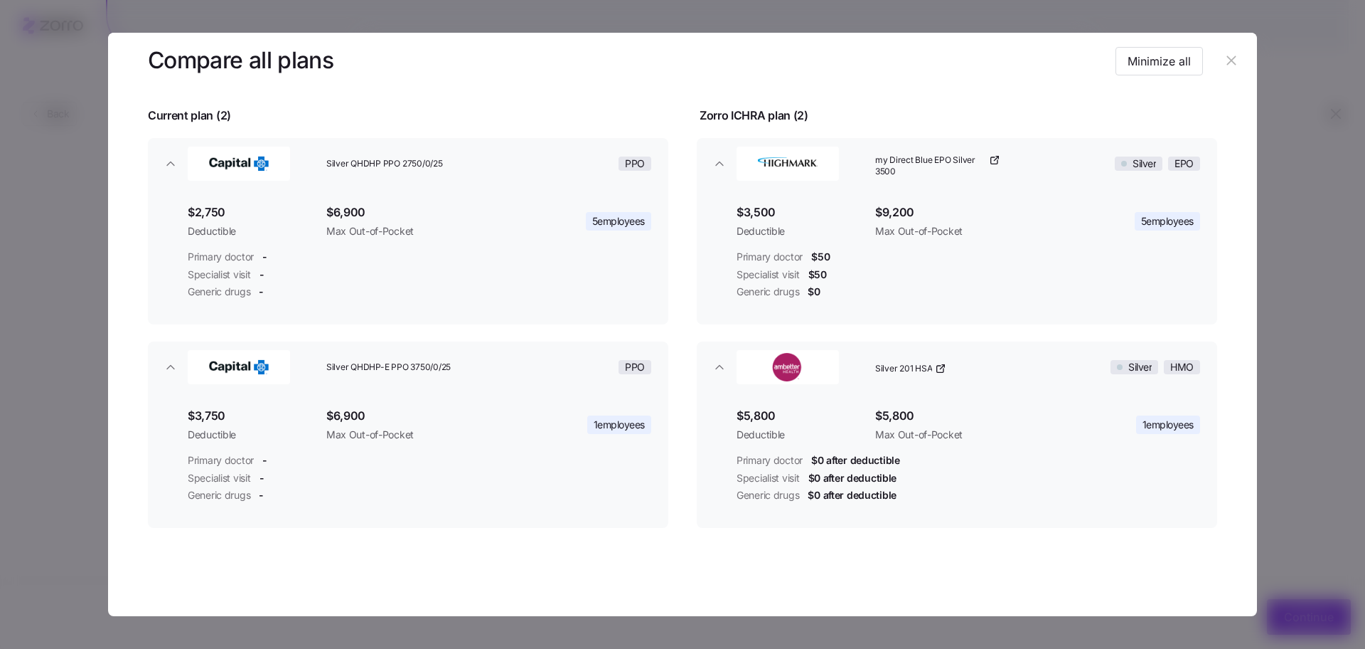
click at [1231, 54] on icon "button" at bounding box center [1232, 61] width 16 height 16
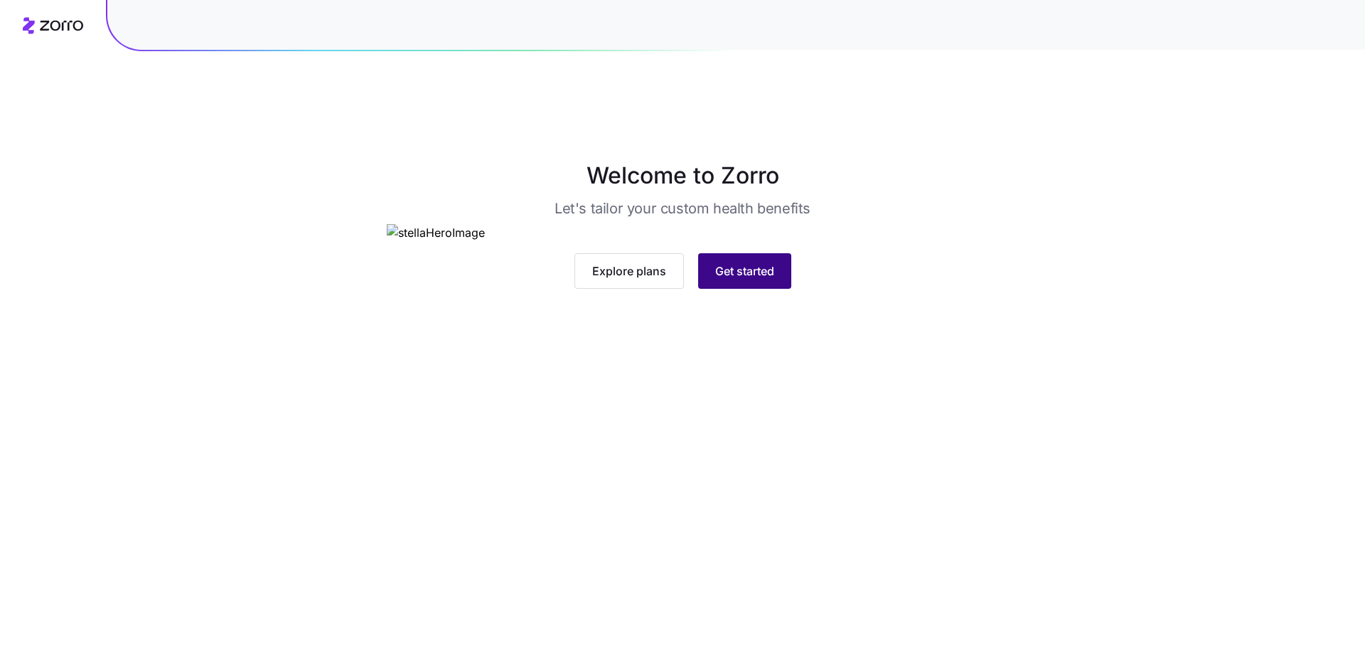
click at [776, 289] on button "Get started" at bounding box center [744, 271] width 93 height 36
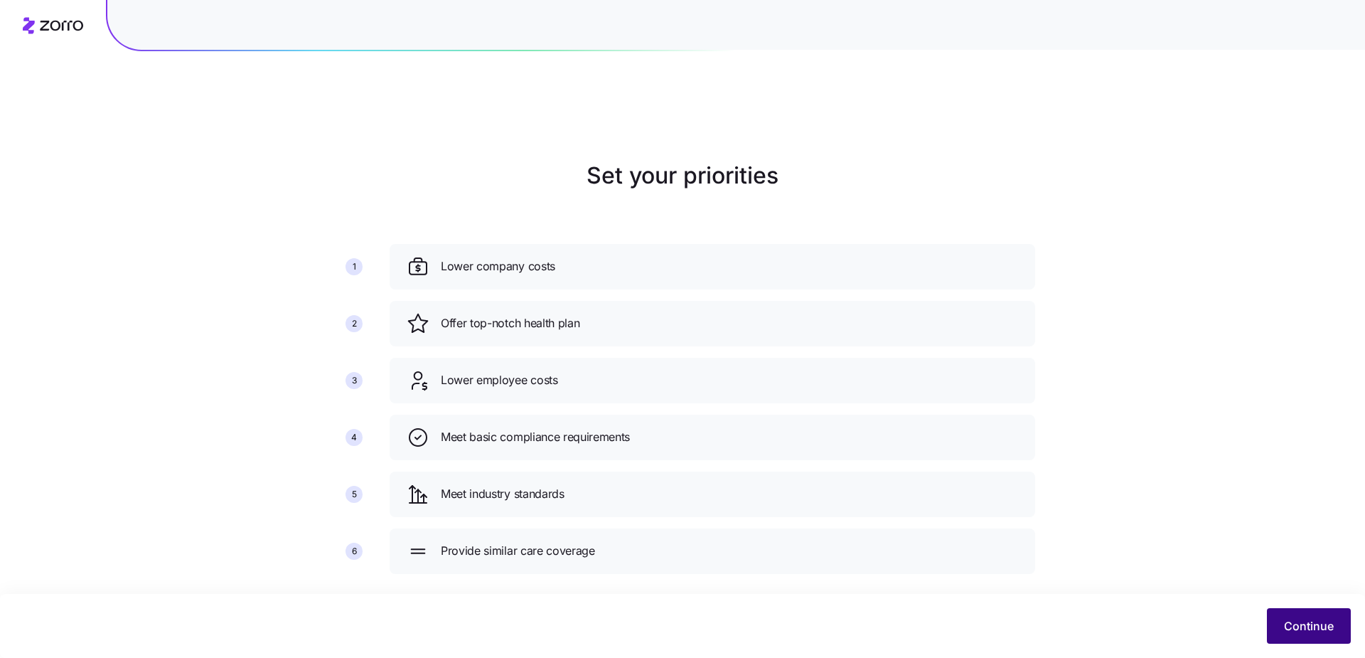
click at [1305, 623] on span "Continue" at bounding box center [1309, 625] width 50 height 17
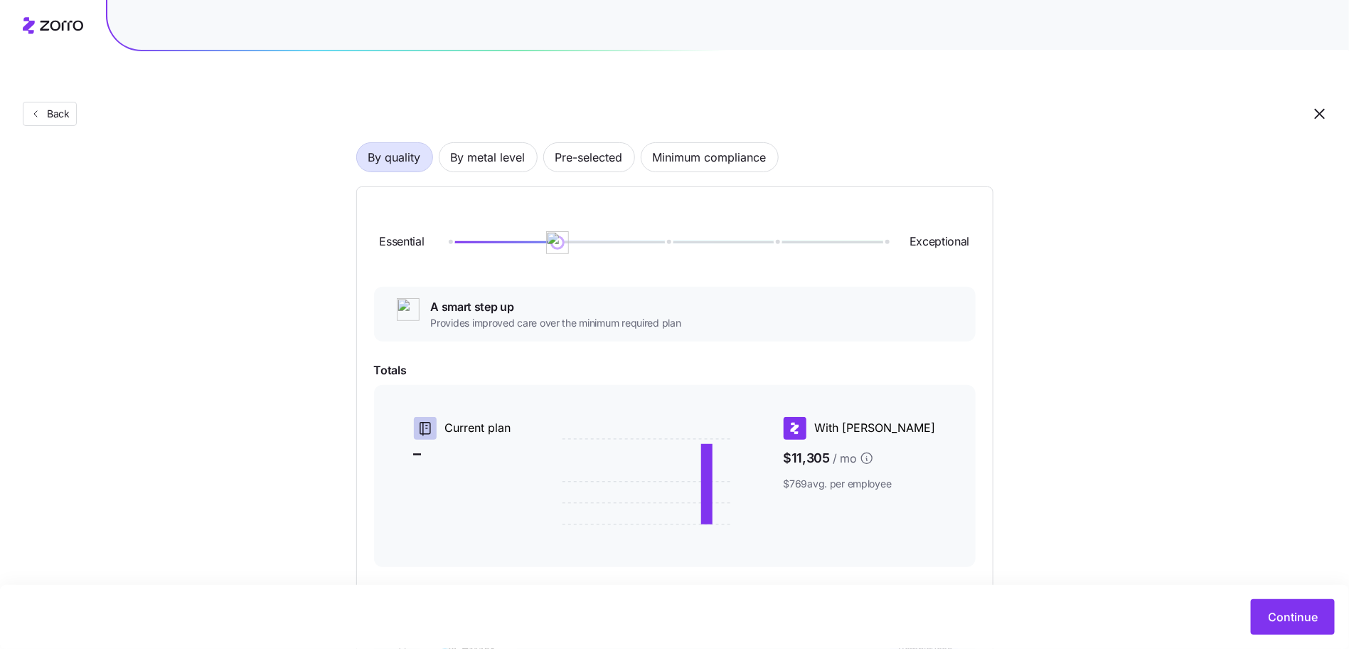
scroll to position [101, 0]
click at [555, 231] on img at bounding box center [557, 243] width 24 height 24
drag, startPoint x: 555, startPoint y: 207, endPoint x: 415, endPoint y: 208, distance: 140.1
click at [415, 208] on div "Essential Exceptional" at bounding box center [675, 243] width 602 height 77
drag, startPoint x: 446, startPoint y: 211, endPoint x: 434, endPoint y: 196, distance: 19.2
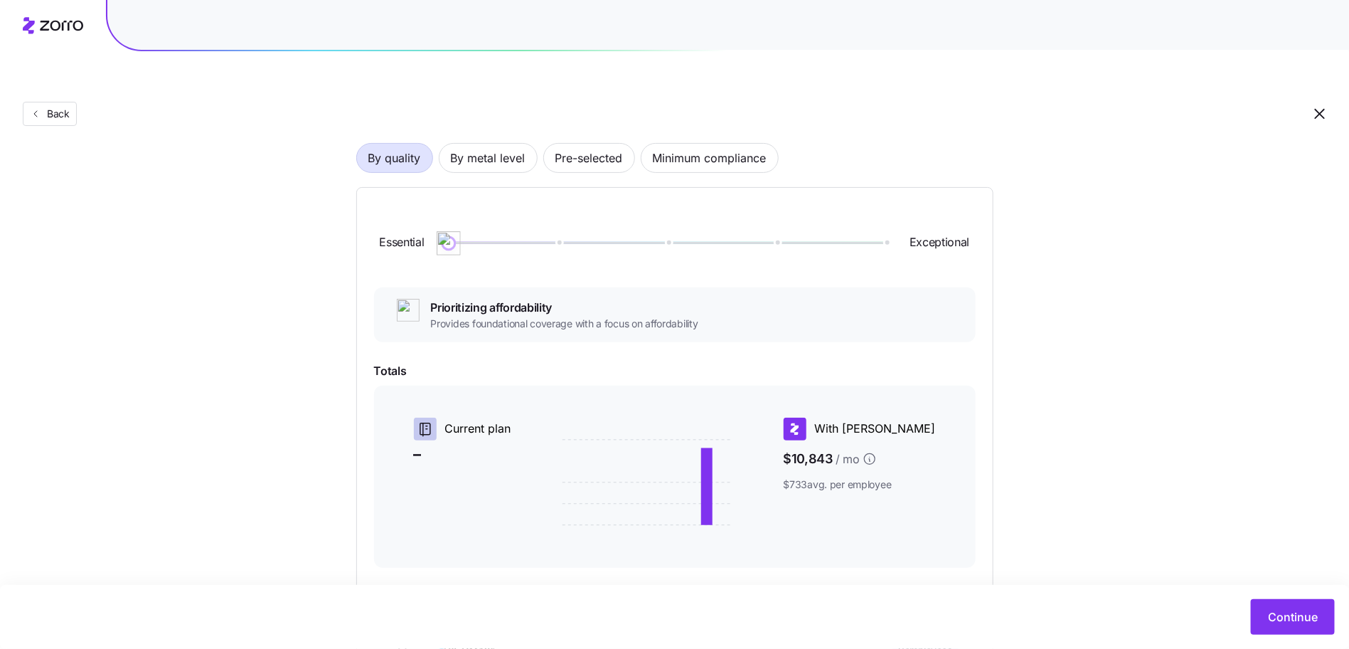
click at [434, 205] on div "Essential Exceptional" at bounding box center [675, 243] width 602 height 77
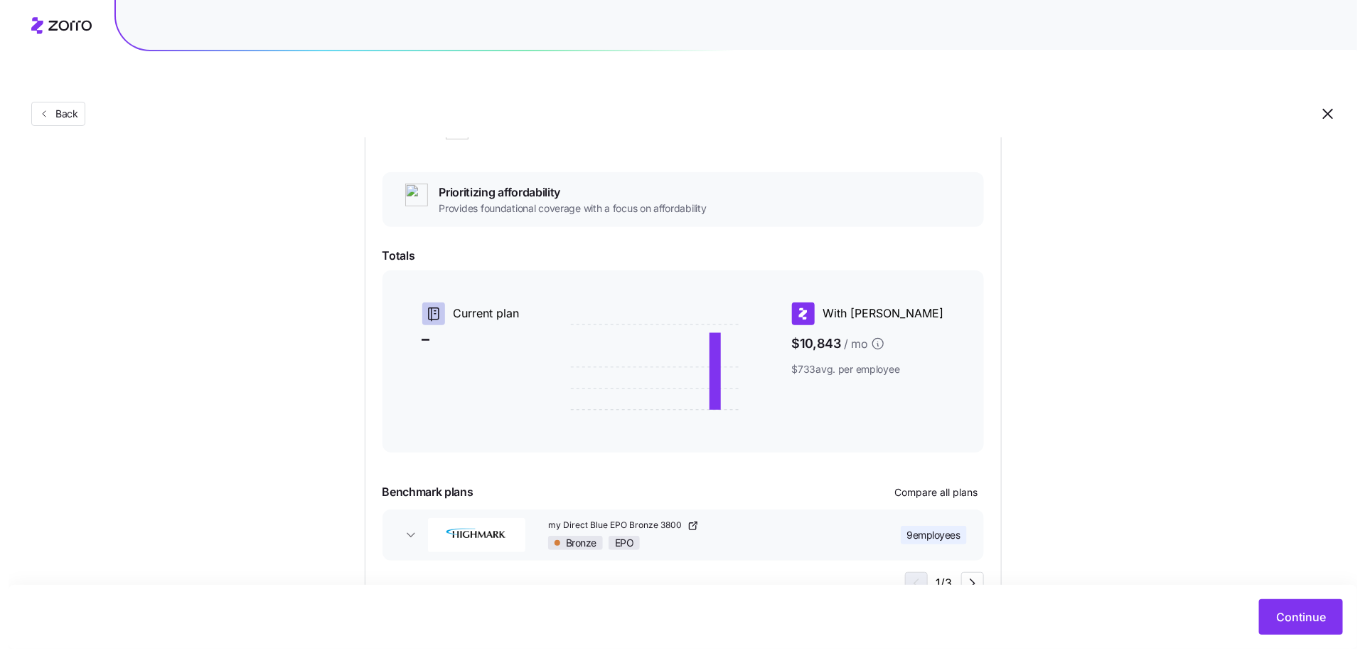
scroll to position [237, 0]
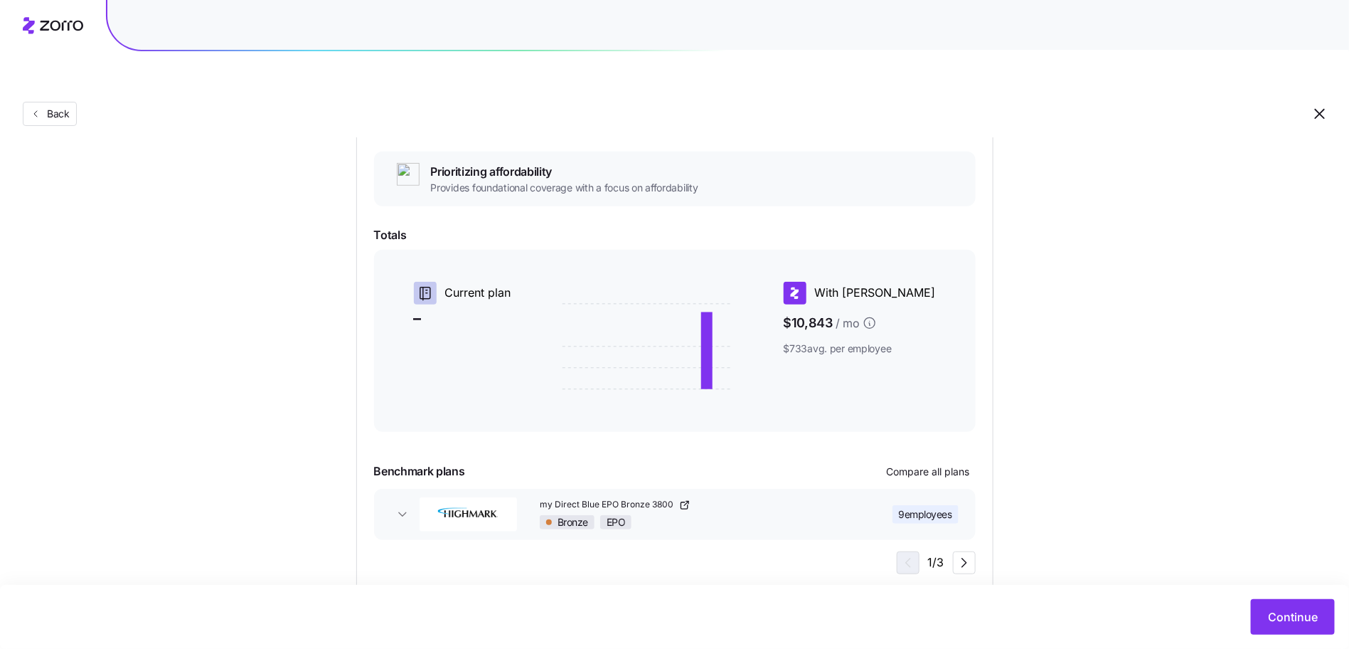
click at [898, 491] on div "my Direct Blue EPO Bronze 3800 Bronze EPO 9 employees" at bounding box center [689, 514] width 550 height 46
click at [921, 464] on span "Compare all plans" at bounding box center [928, 471] width 83 height 14
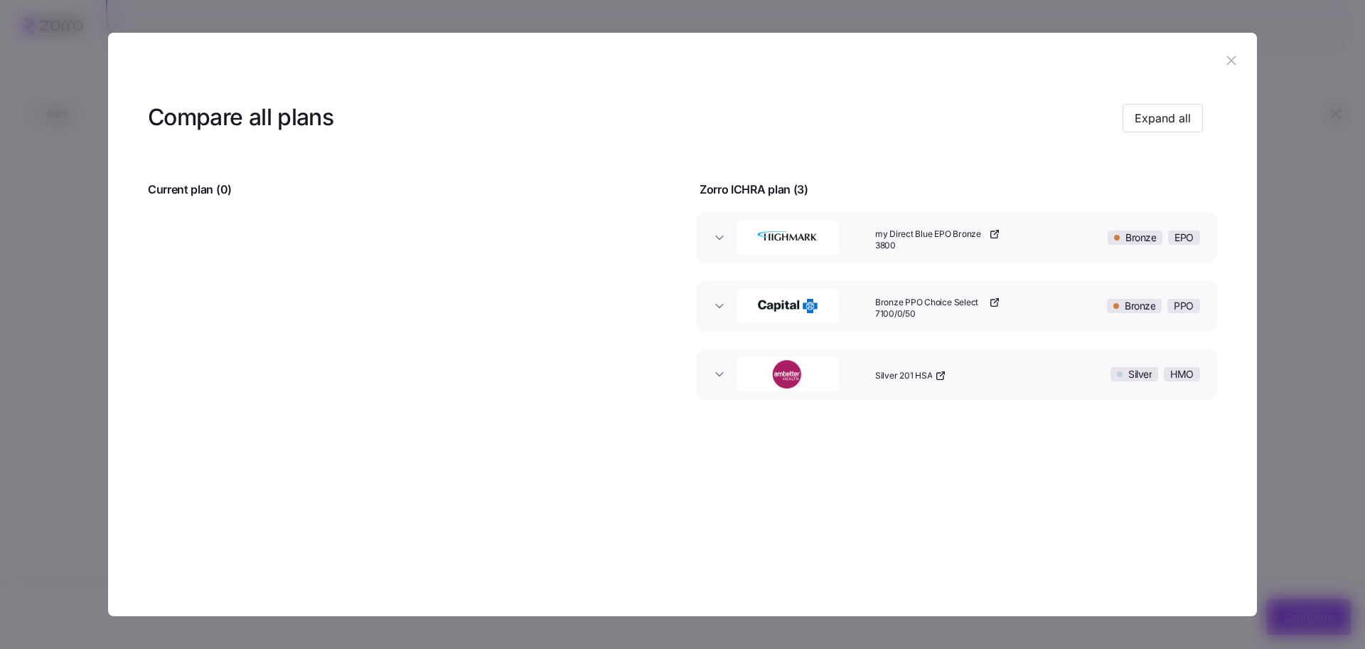
click at [934, 231] on span "my Direct Blue EPO Bronze 3800" at bounding box center [930, 240] width 111 height 24
click at [715, 237] on icon "button" at bounding box center [720, 237] width 14 height 14
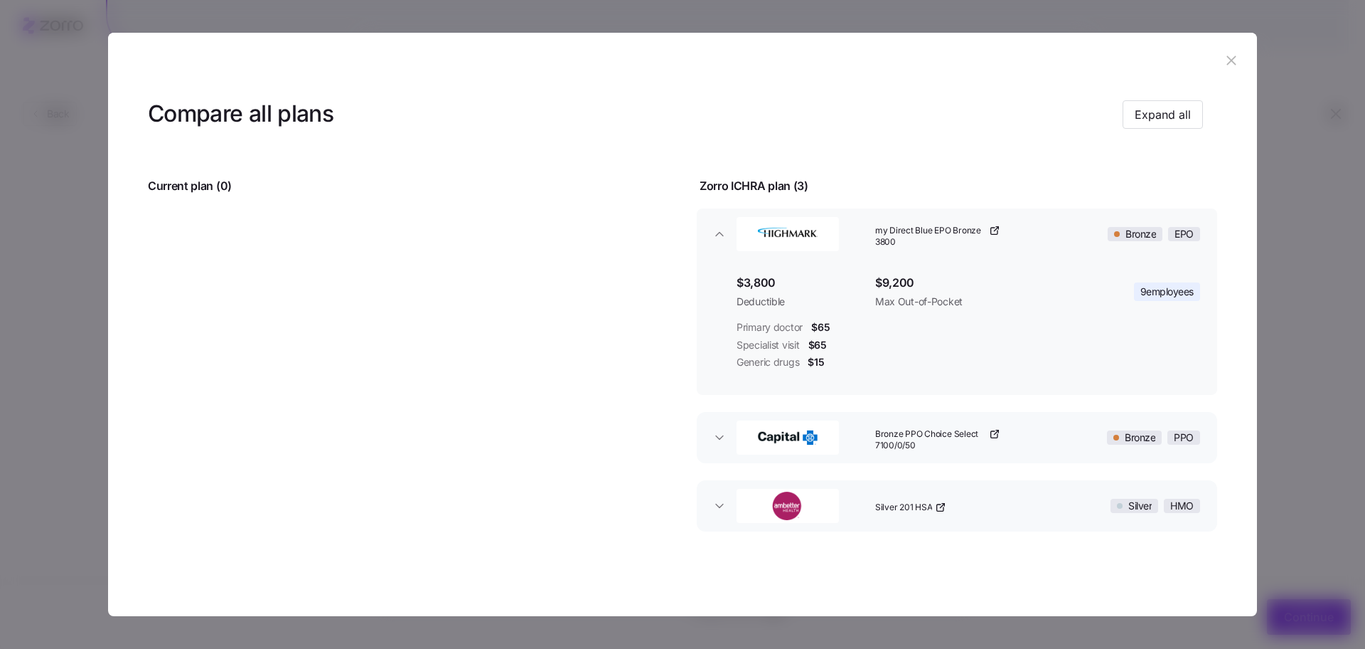
scroll to position [6, 0]
click at [713, 430] on icon "button" at bounding box center [720, 434] width 14 height 14
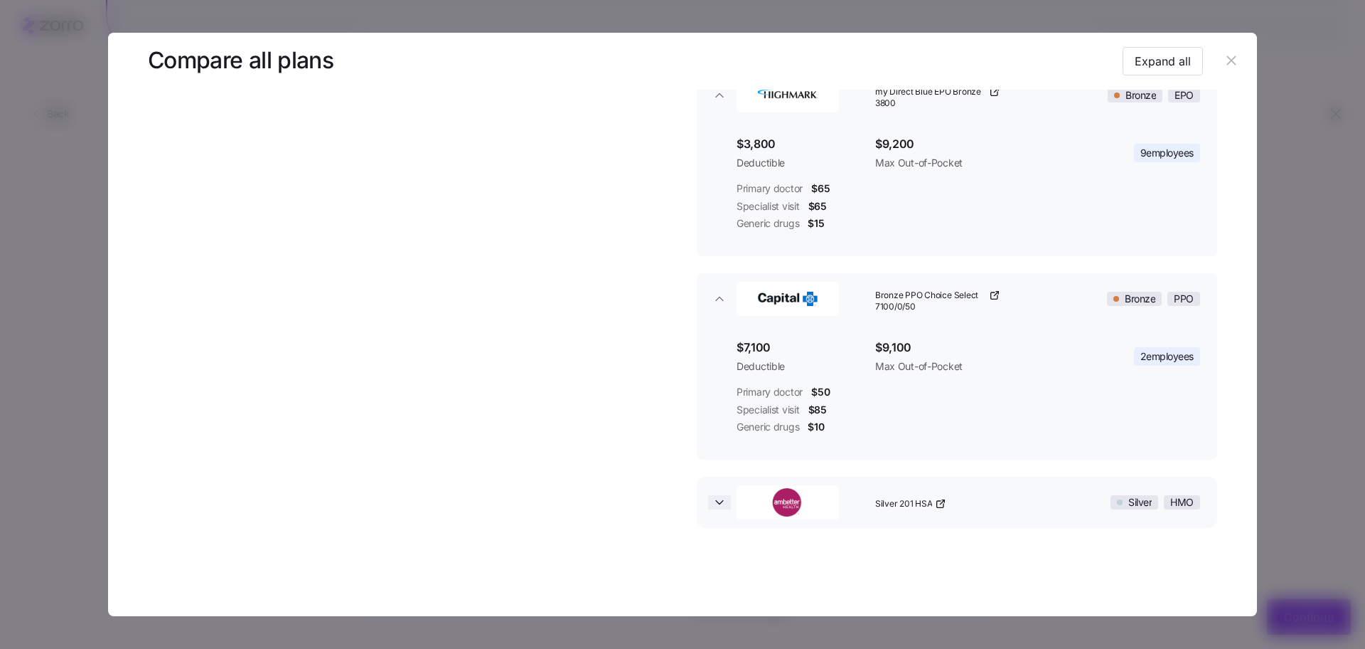
click at [713, 502] on icon "button" at bounding box center [720, 502] width 14 height 14
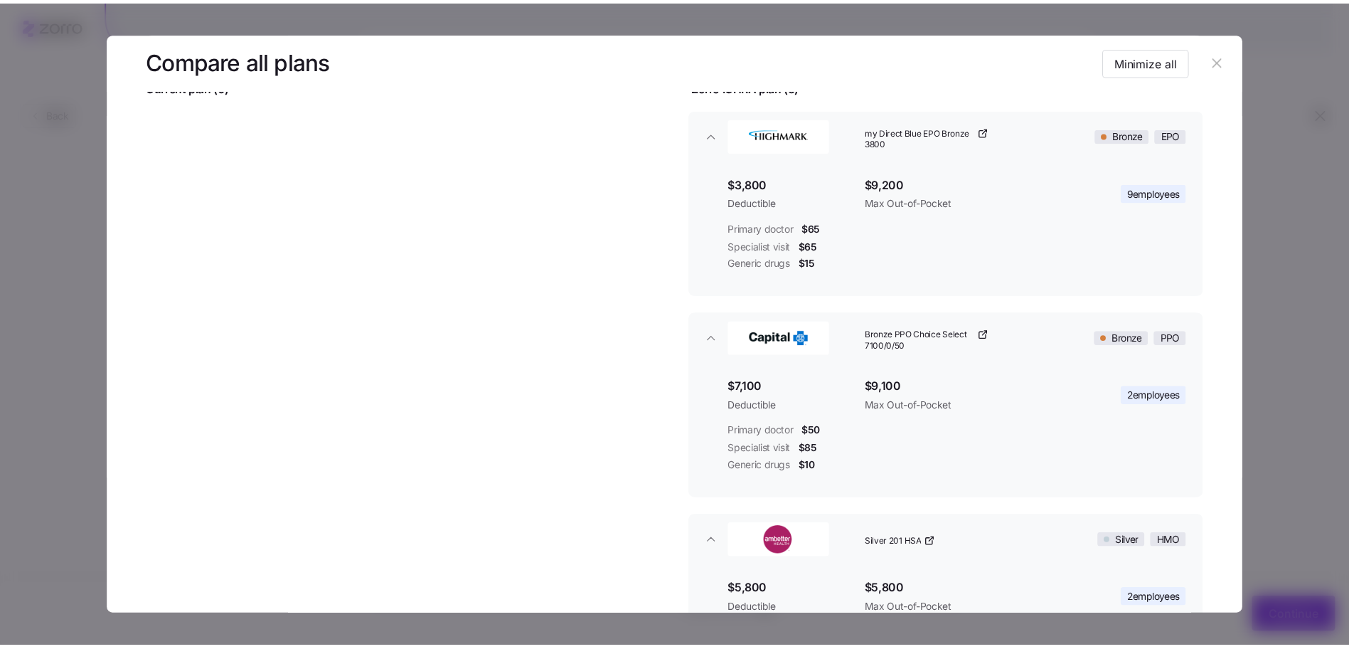
scroll to position [68, 0]
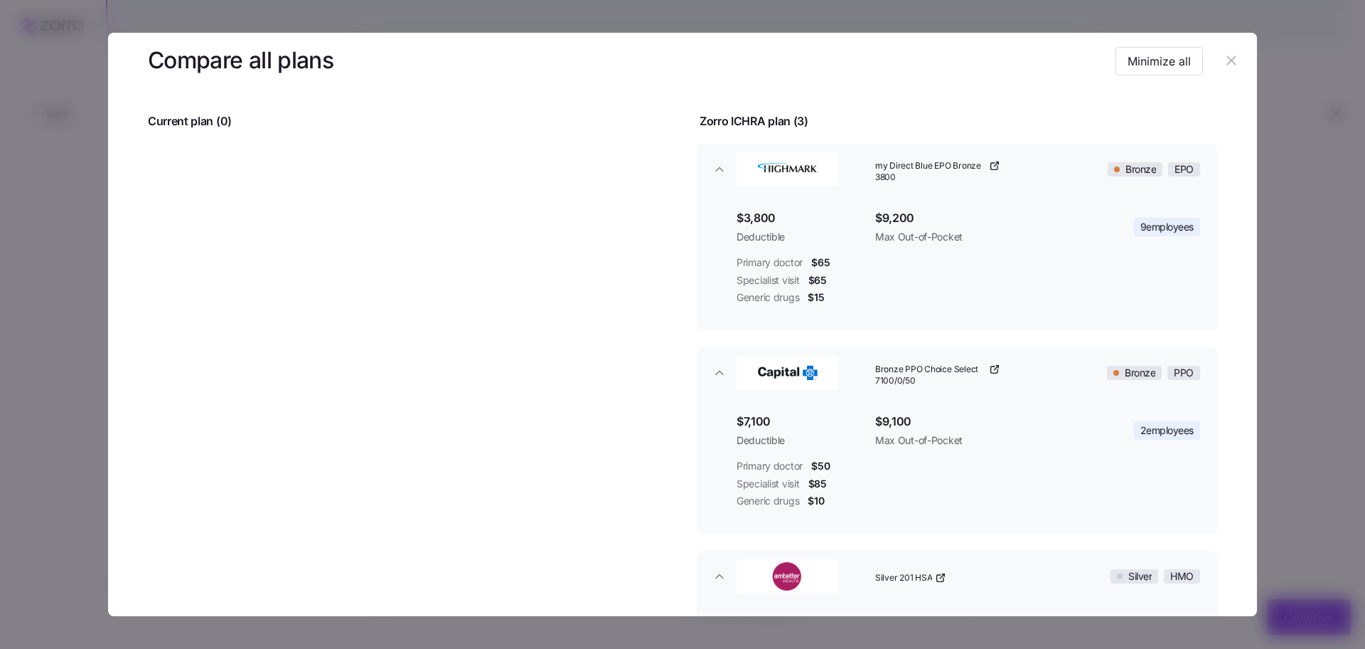
click at [1227, 59] on icon "button" at bounding box center [1231, 60] width 9 height 9
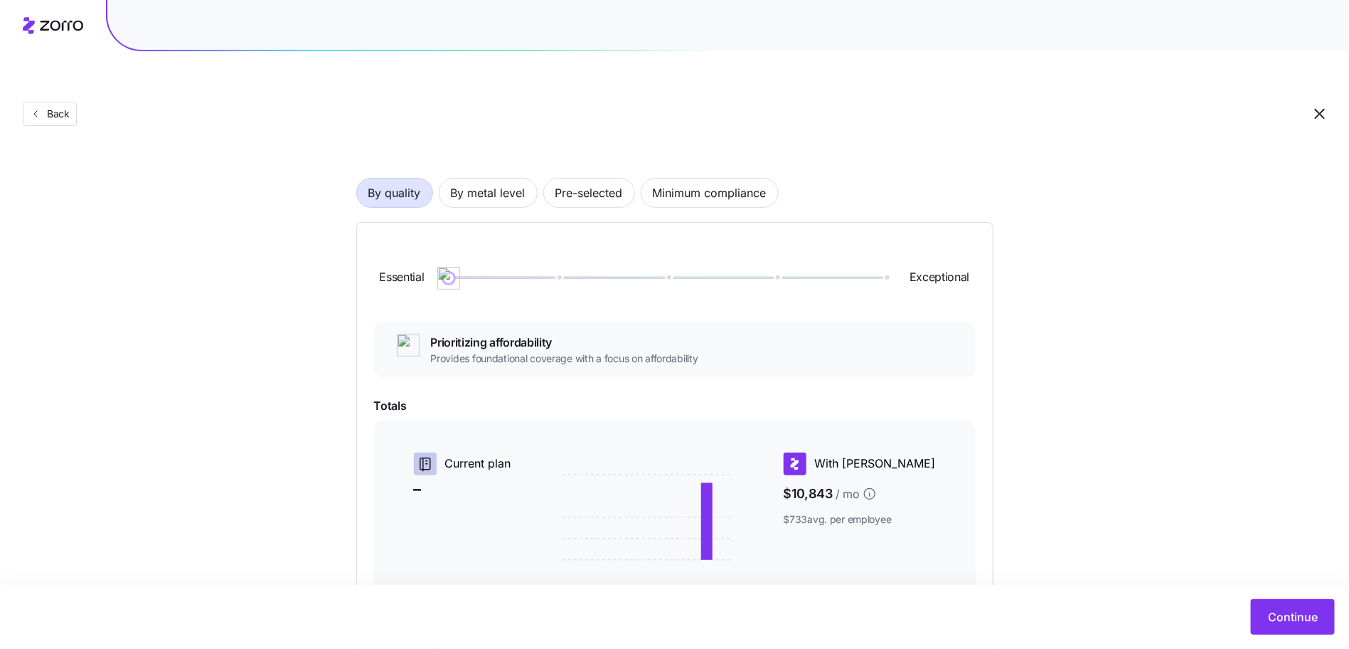
scroll to position [66, 0]
drag, startPoint x: 452, startPoint y: 243, endPoint x: 651, endPoint y: 272, distance: 200.5
click at [651, 272] on div "Essential Exceptional" at bounding box center [675, 278] width 602 height 77
drag, startPoint x: 653, startPoint y: 242, endPoint x: 665, endPoint y: 242, distance: 12.1
click at [652, 274] on div at bounding box center [667, 278] width 437 height 9
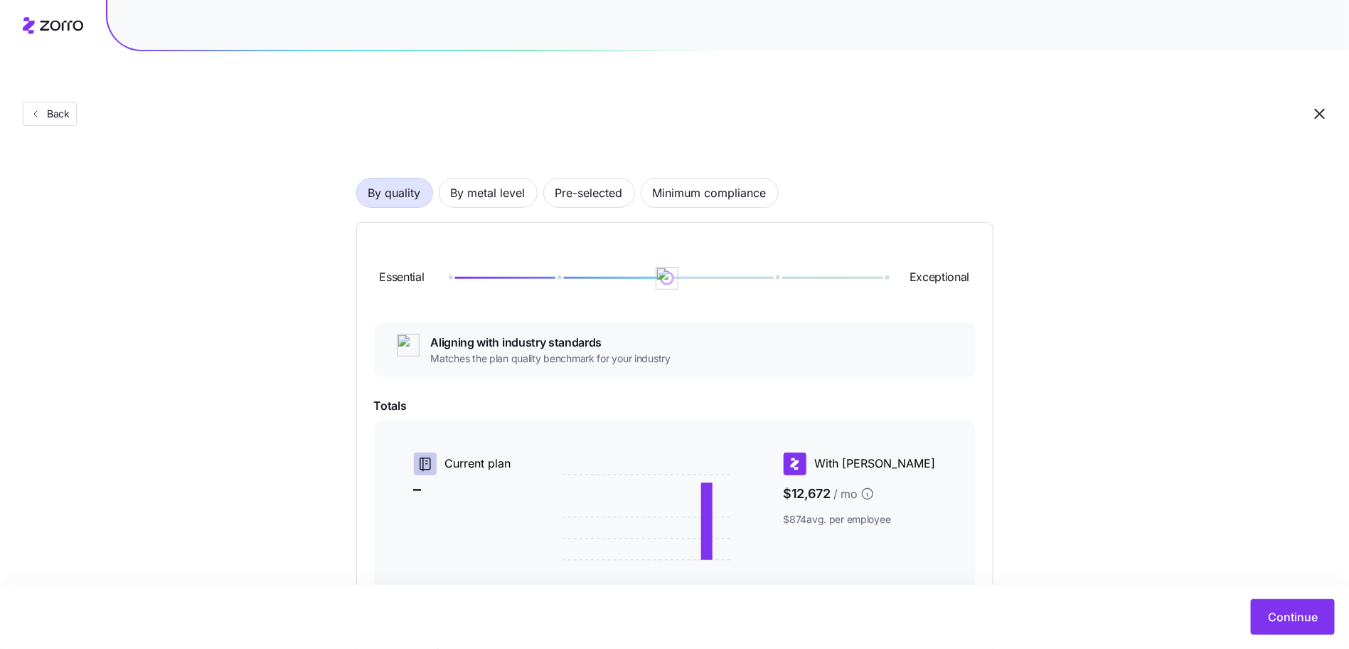
click at [682, 277] on div at bounding box center [667, 278] width 437 height 2
drag, startPoint x: 671, startPoint y: 245, endPoint x: 673, endPoint y: 257, distance: 12.9
click at [673, 257] on div "Essential Exceptional" at bounding box center [675, 278] width 602 height 77
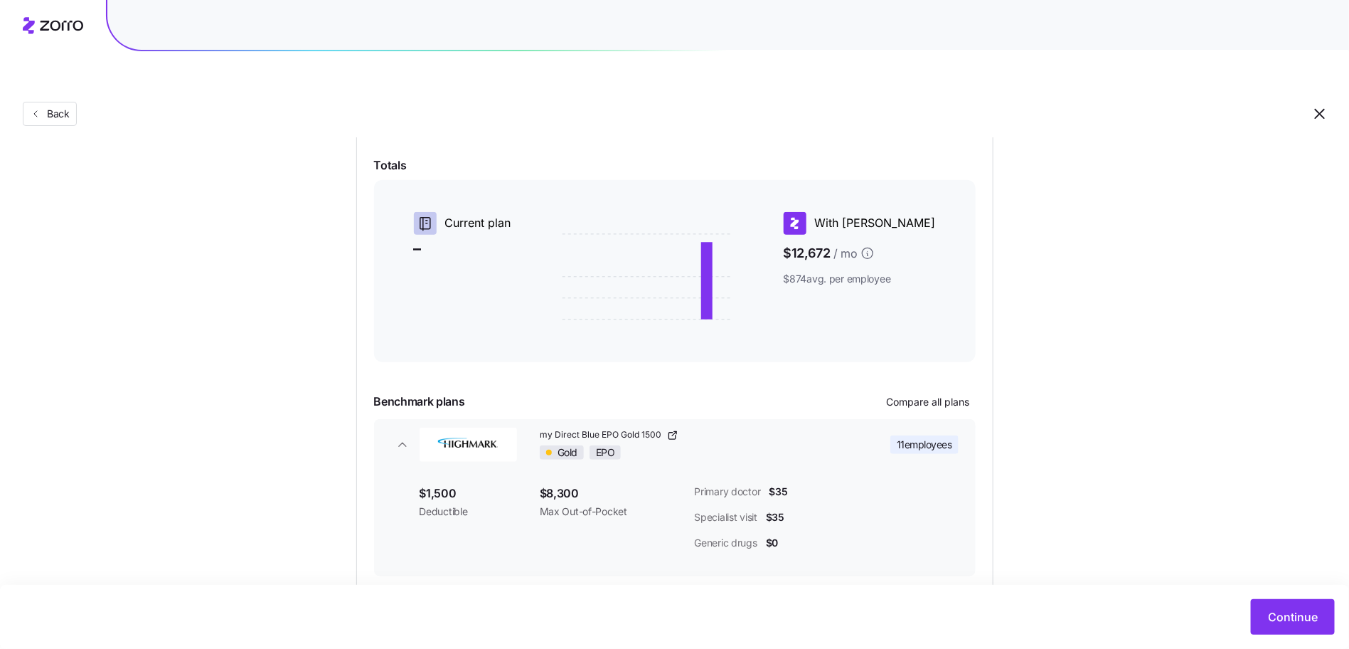
scroll to position [343, 0]
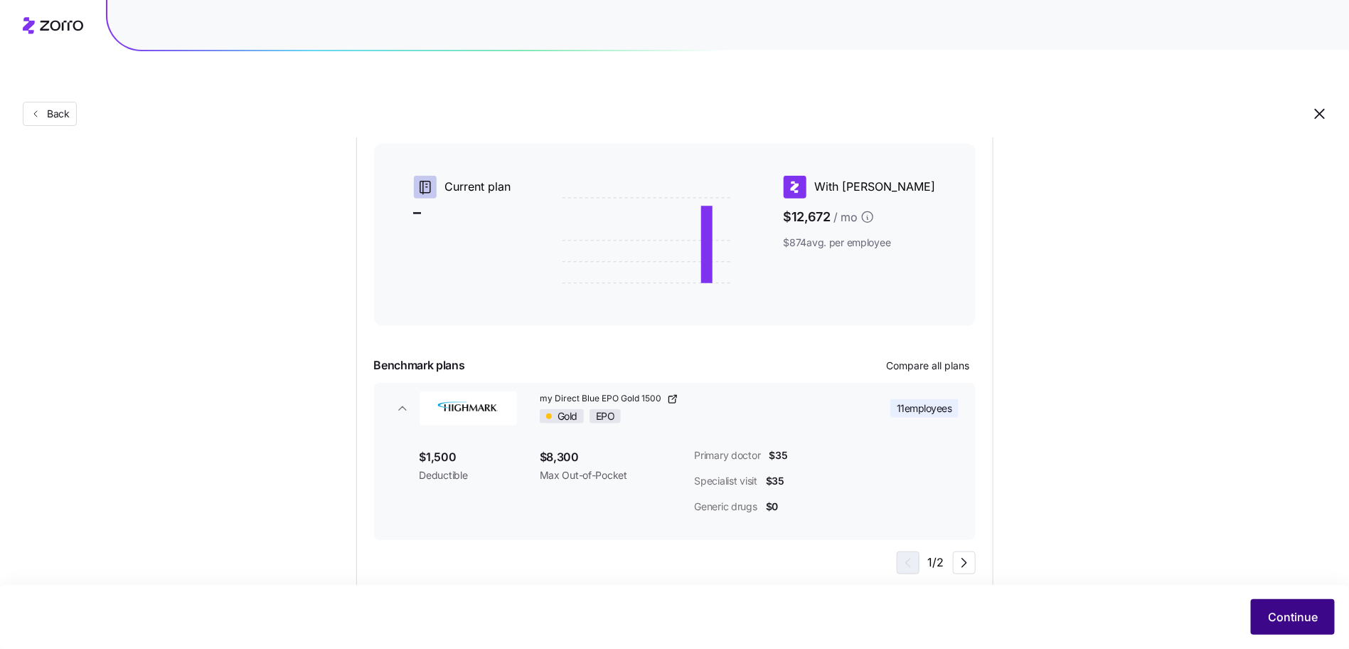
click at [1323, 615] on button "Continue" at bounding box center [1293, 617] width 84 height 36
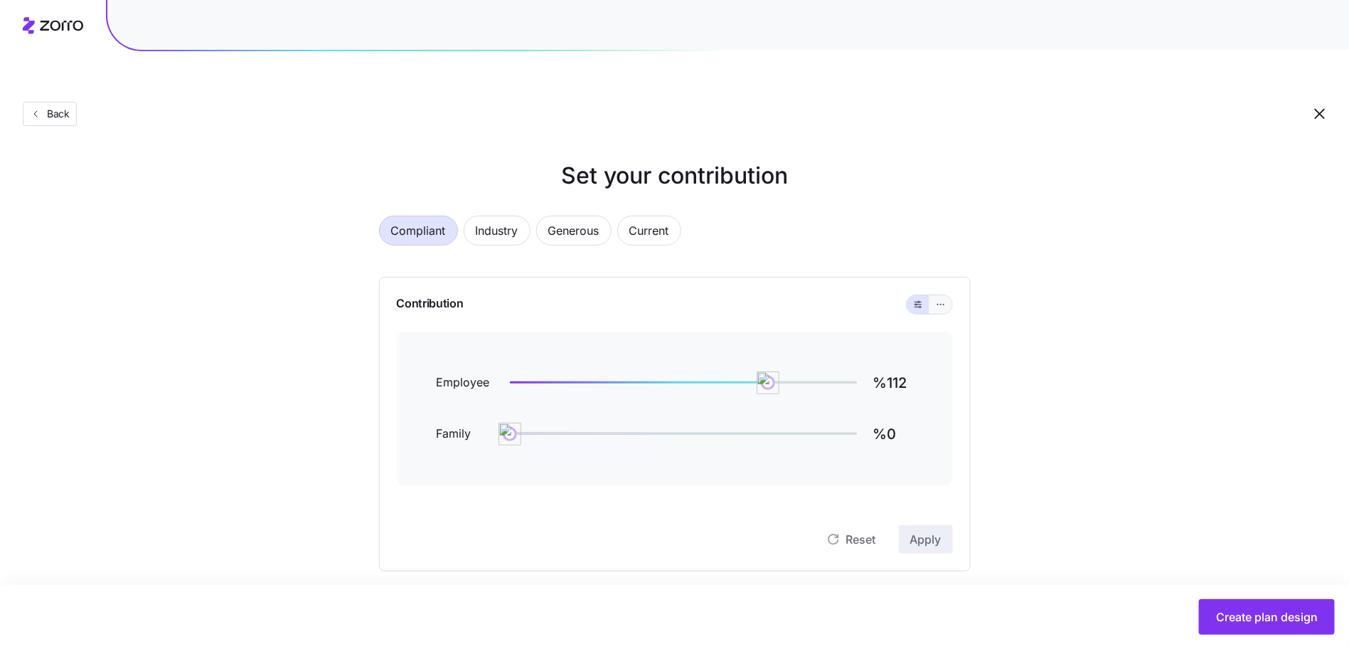
click at [944, 296] on icon "button" at bounding box center [941, 304] width 10 height 17
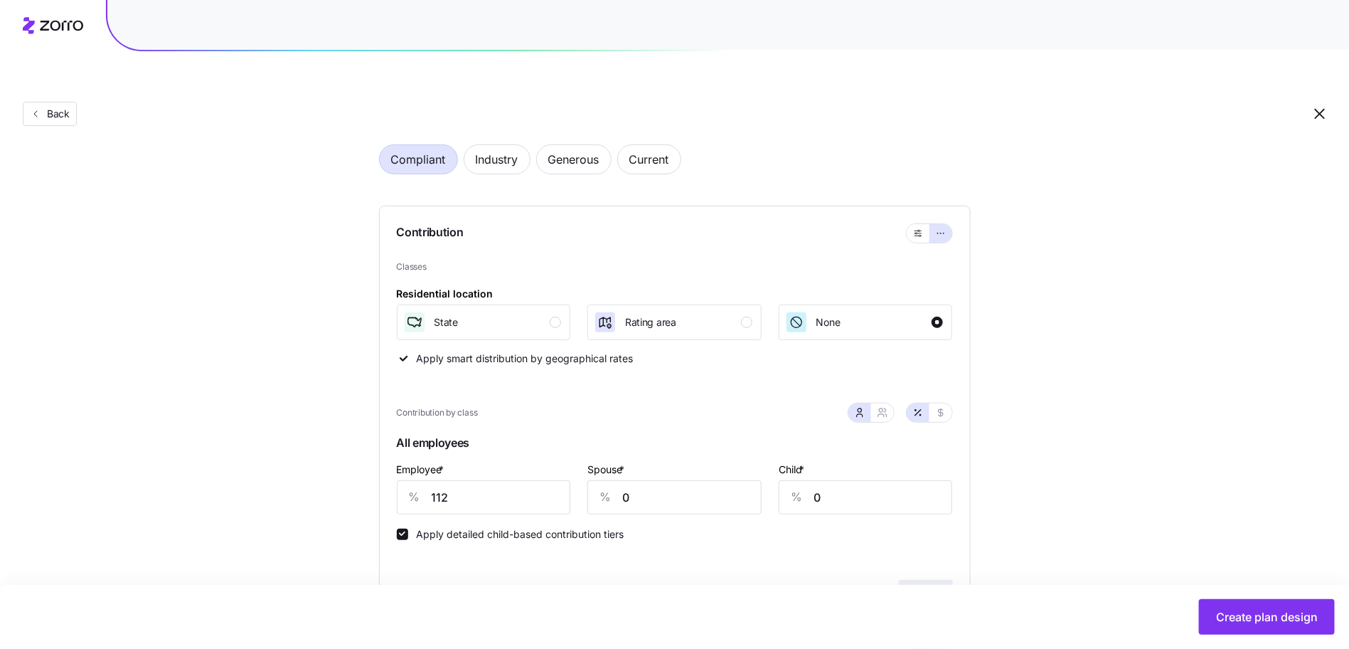
scroll to position [174, 0]
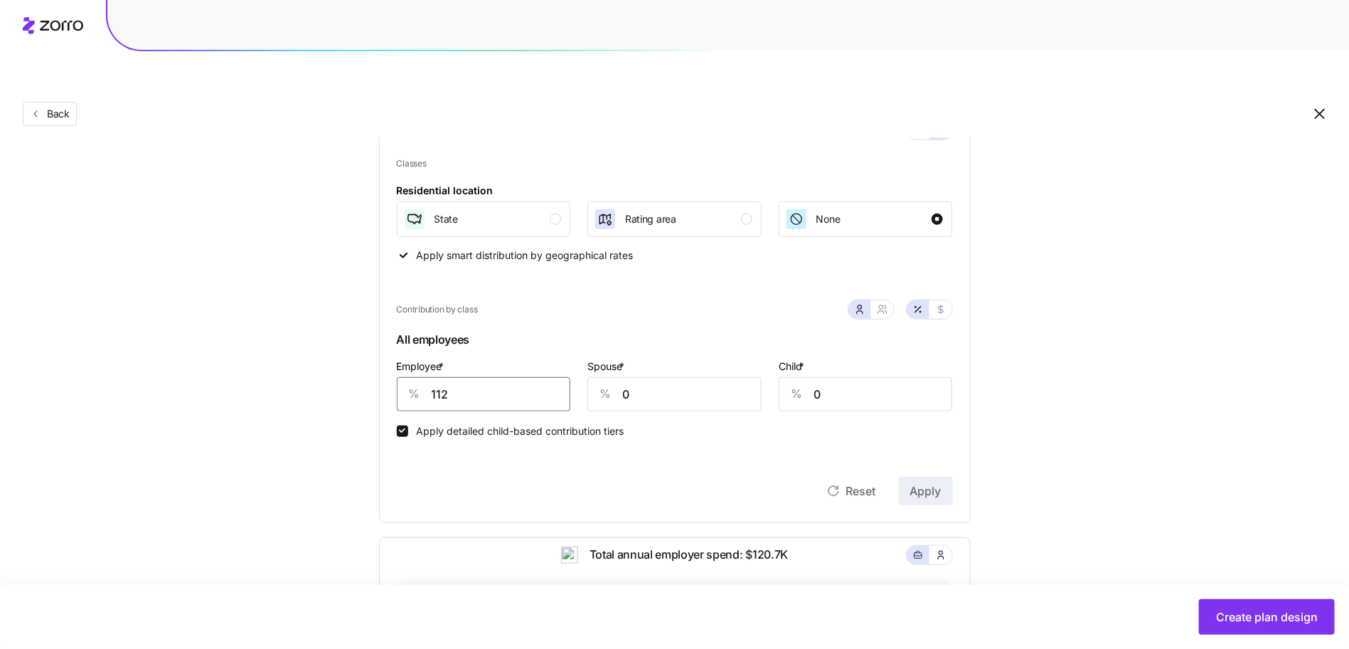
click at [474, 377] on input "112" at bounding box center [484, 394] width 174 height 34
type input "100"
type input "20"
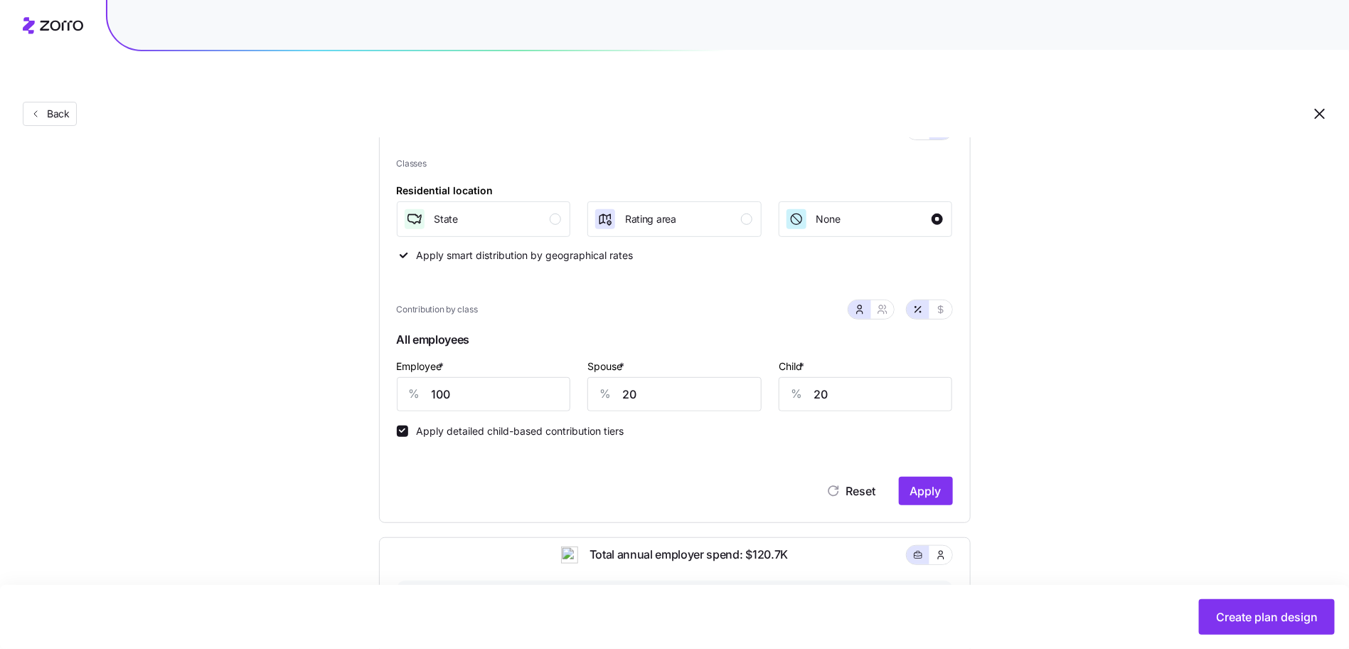
click at [556, 181] on div "Residential location State Rating area None" at bounding box center [675, 208] width 556 height 55
click at [553, 213] on div "button" at bounding box center [555, 218] width 11 height 11
click at [947, 476] on button "Apply" at bounding box center [926, 490] width 54 height 28
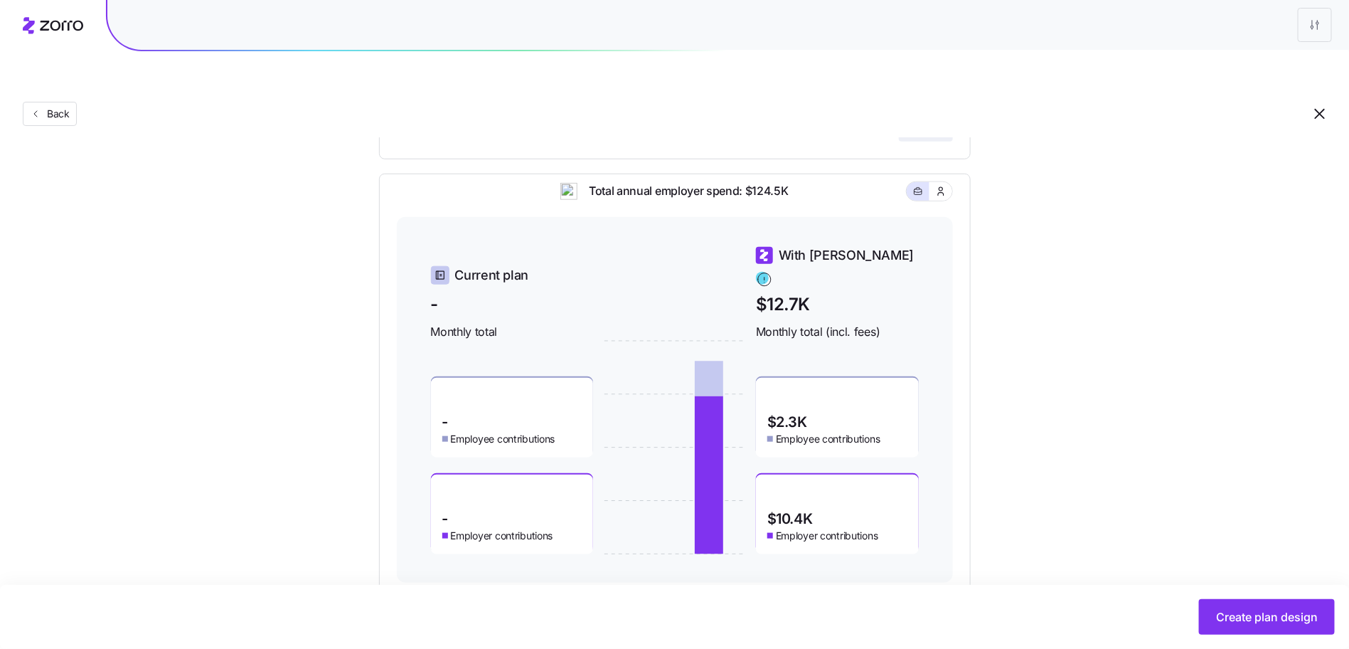
scroll to position [538, 0]
click at [1242, 610] on span "Create plan design" at bounding box center [1267, 616] width 102 height 17
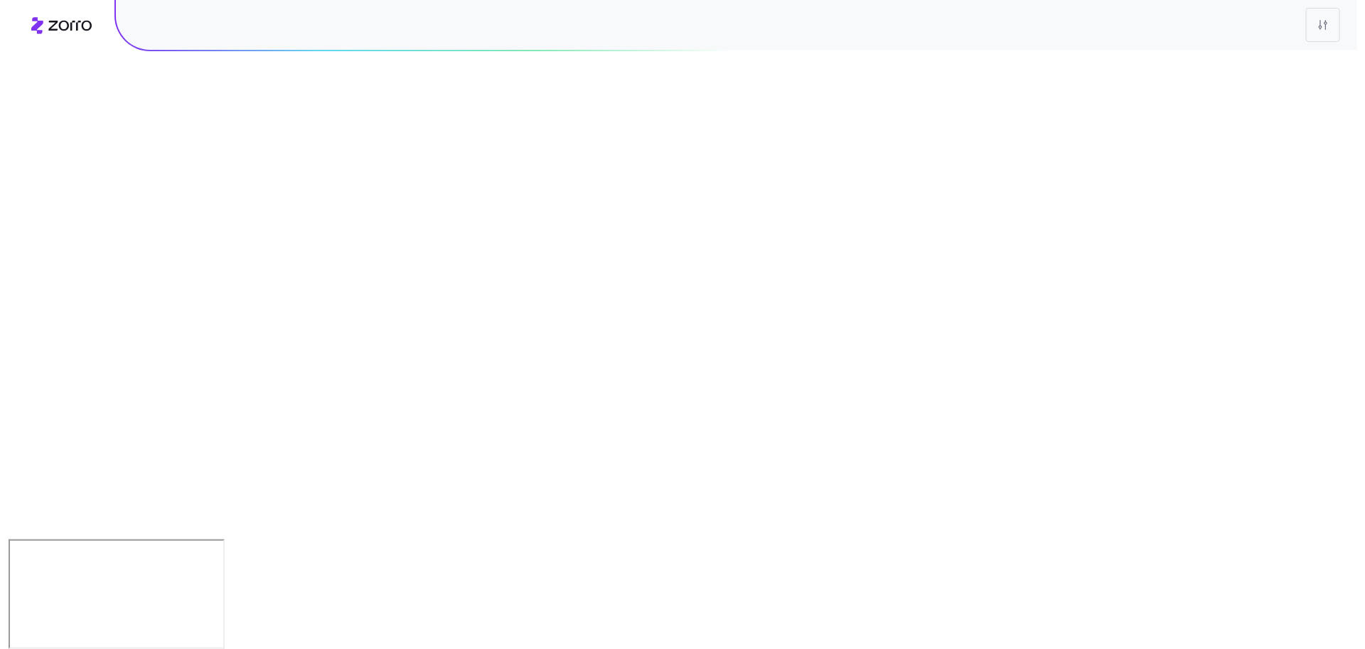
scroll to position [0, 0]
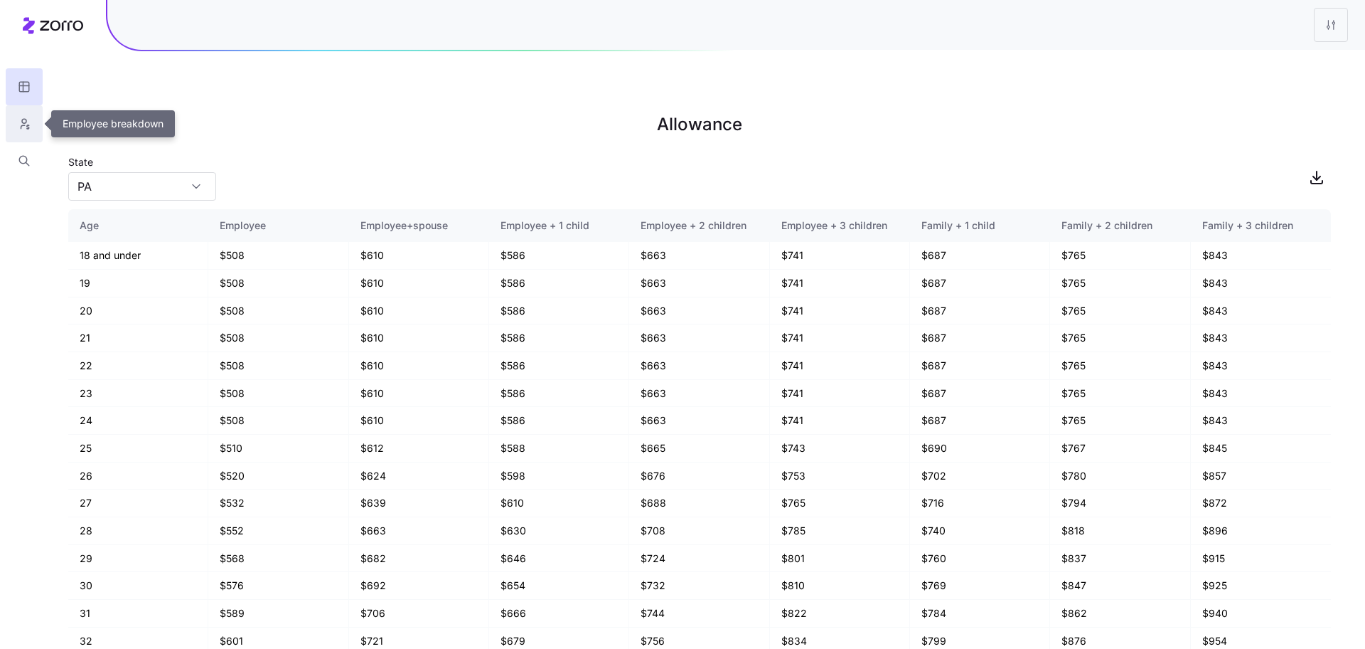
drag, startPoint x: 32, startPoint y: 159, endPoint x: 22, endPoint y: 112, distance: 47.3
click at [22, 112] on div at bounding box center [24, 89] width 48 height 179
click at [24, 121] on icon "button" at bounding box center [24, 124] width 13 height 14
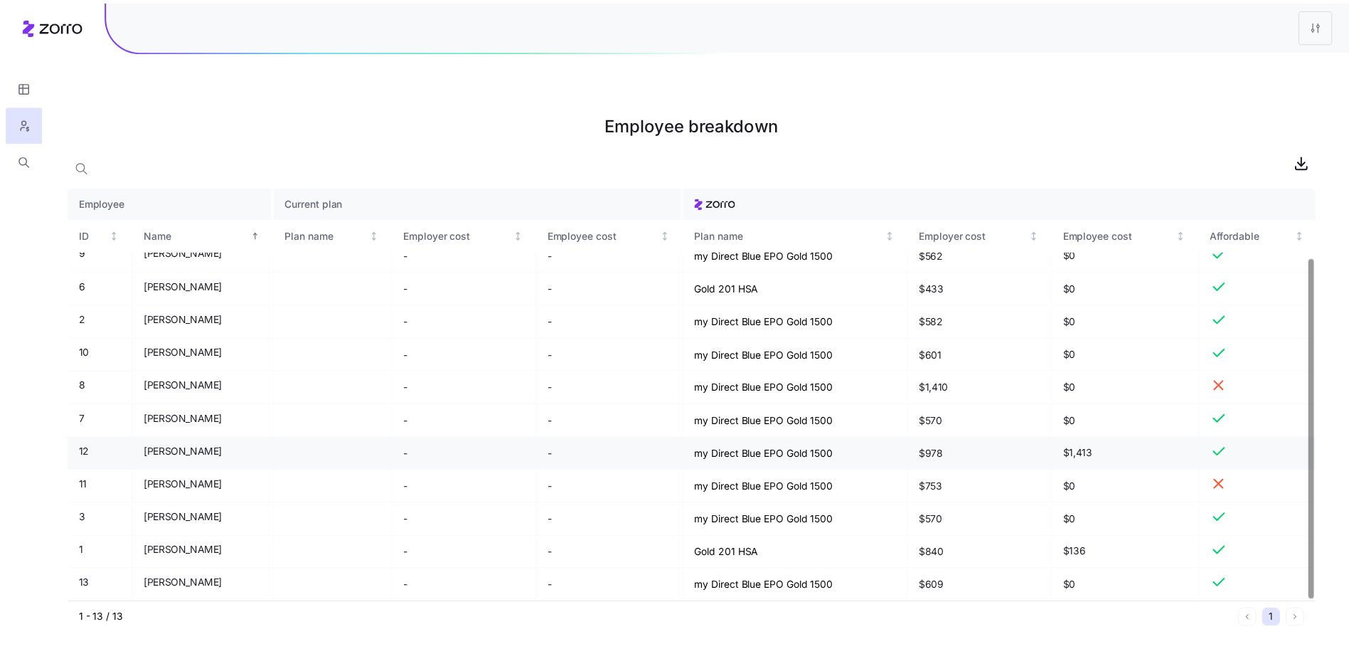
scroll to position [85, 0]
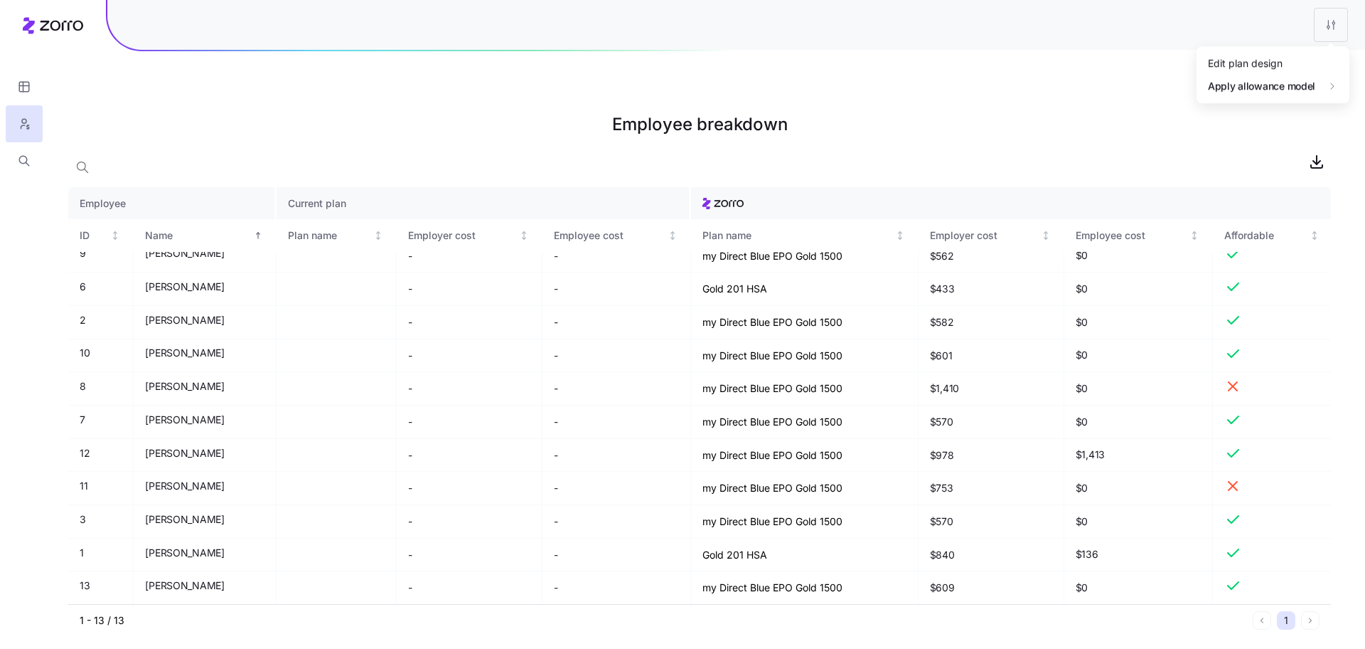
click at [1324, 22] on html "Employee breakdown Employee Current plan ID Name Plan name Employer cost Employ…" at bounding box center [682, 396] width 1365 height 792
click at [1242, 61] on div "Edit plan design" at bounding box center [1245, 63] width 75 height 16
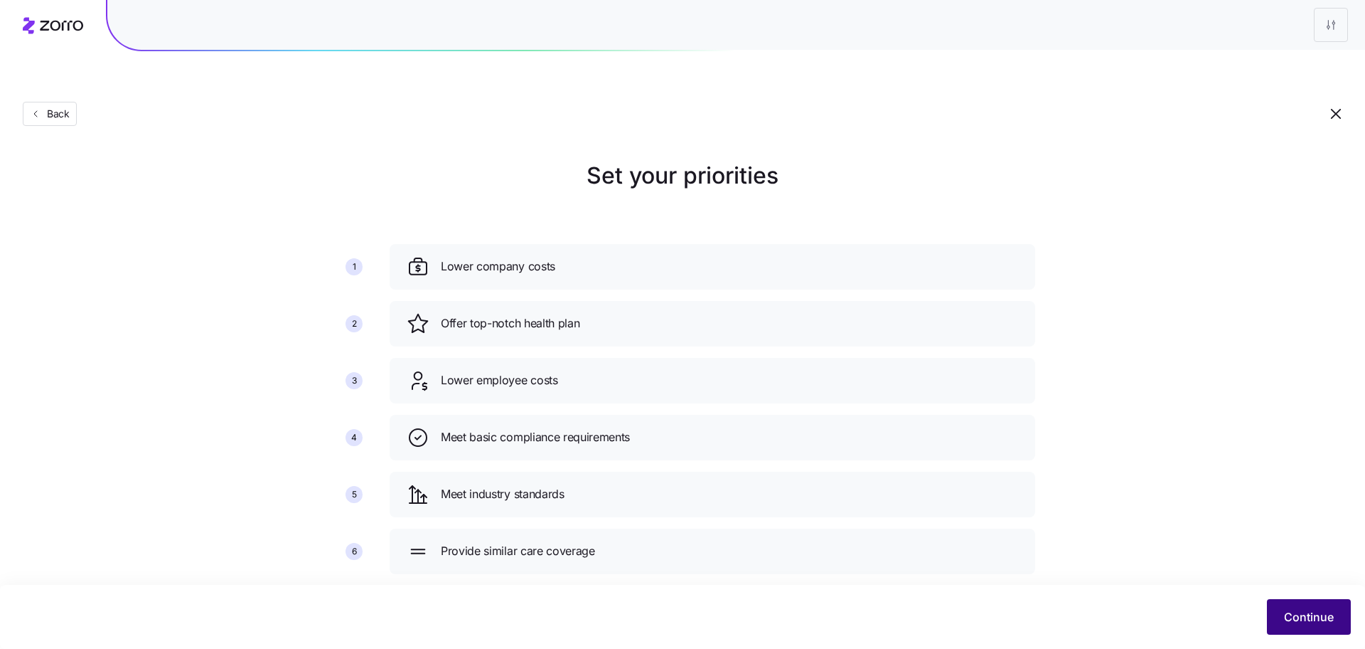
click at [1314, 625] on span "Continue" at bounding box center [1309, 616] width 50 height 17
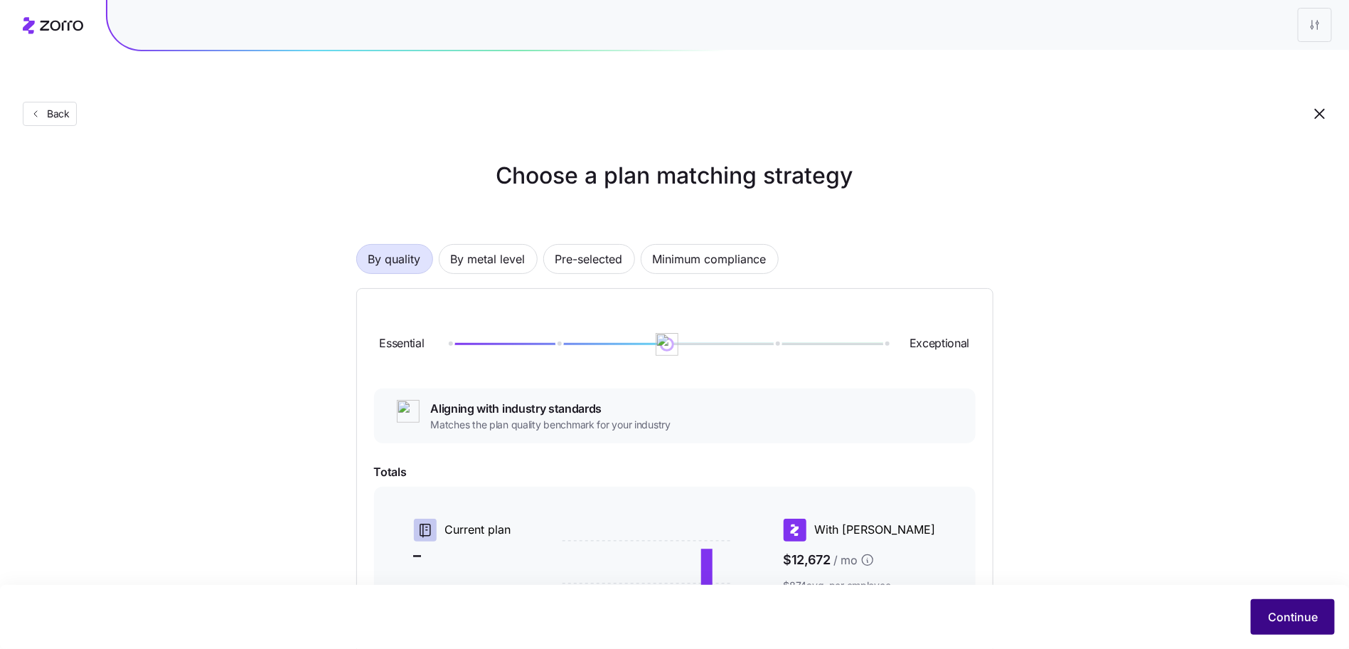
click at [1304, 614] on span "Continue" at bounding box center [1293, 616] width 50 height 17
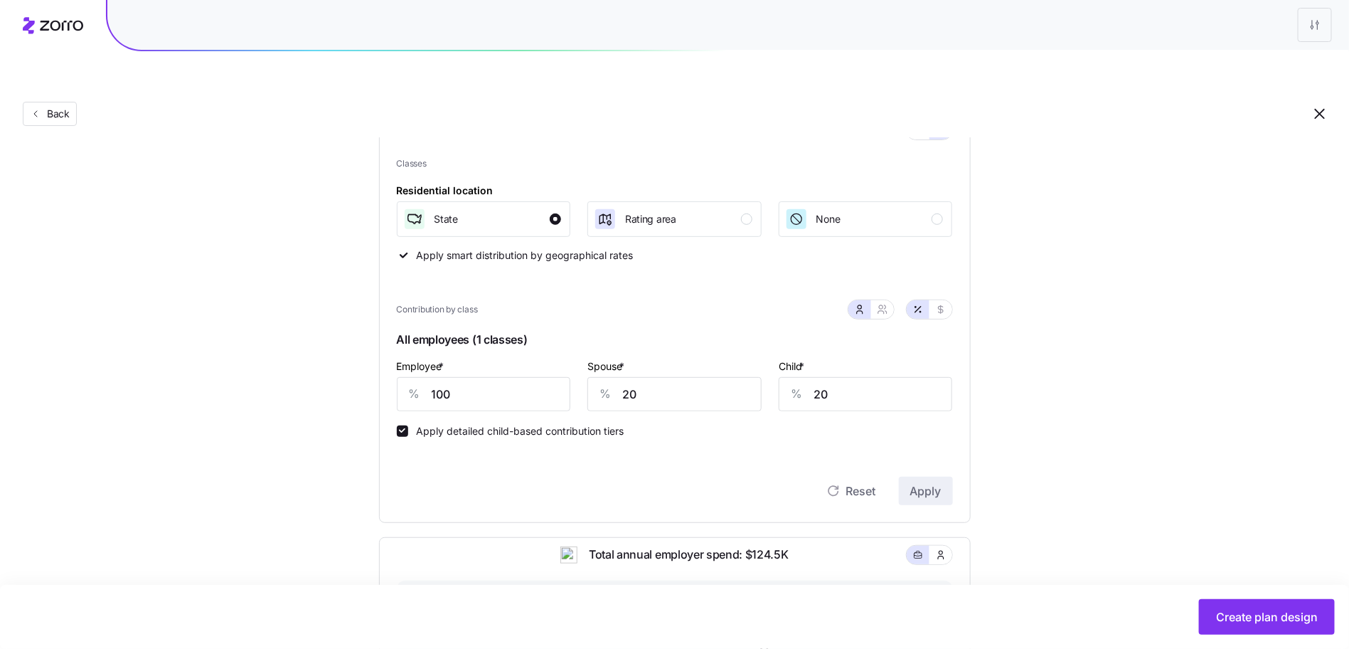
scroll to position [175, 0]
click at [1258, 620] on span "Create plan design" at bounding box center [1267, 616] width 102 height 17
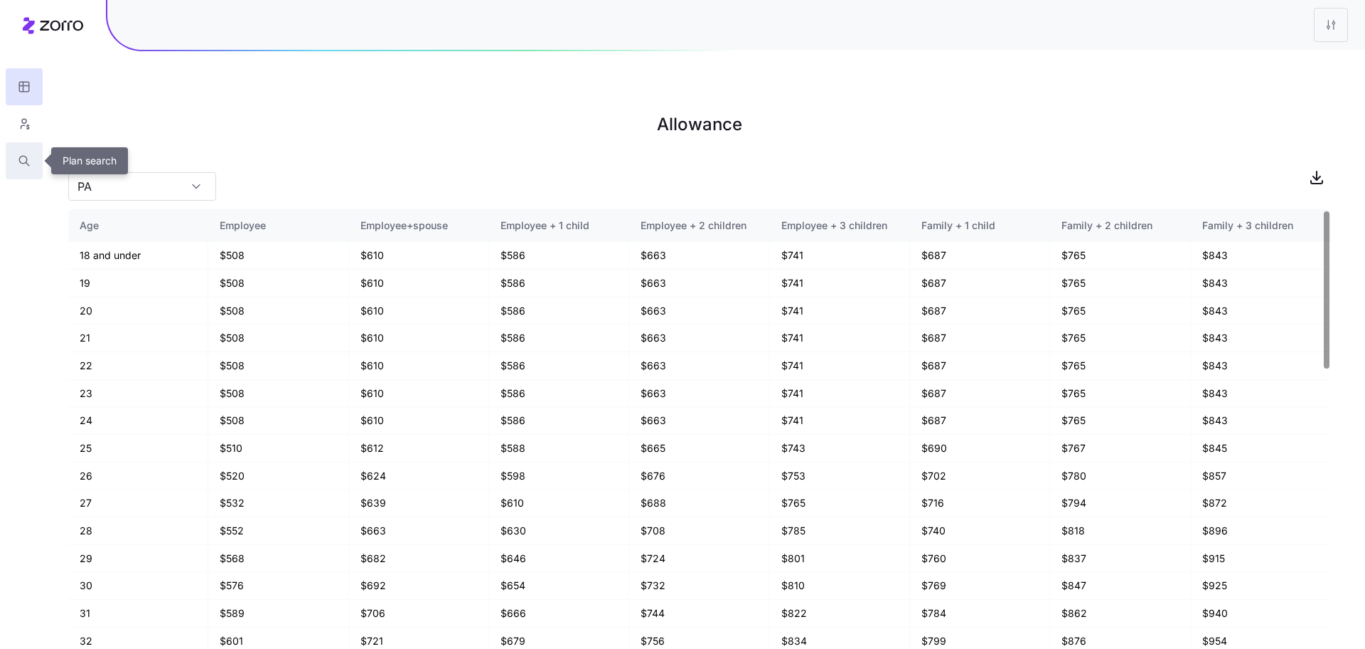
click at [33, 165] on button "button" at bounding box center [24, 160] width 37 height 37
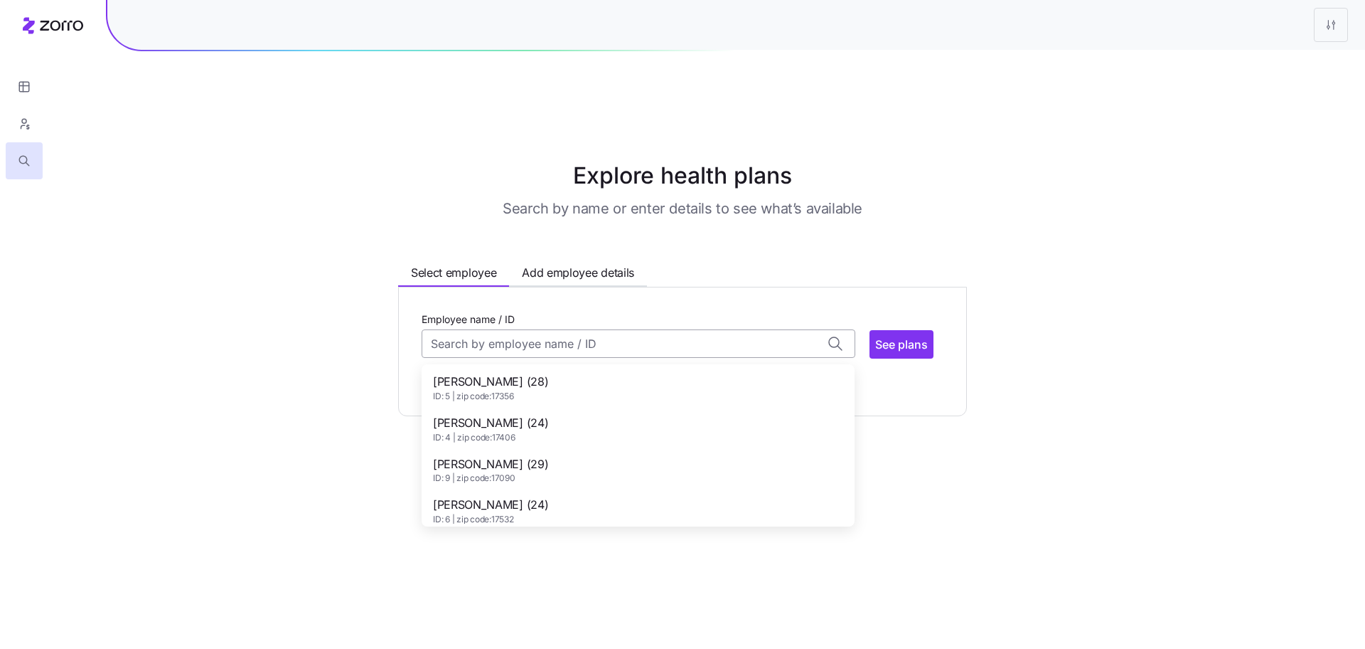
click at [536, 329] on input "Employee name / ID" at bounding box center [639, 343] width 434 height 28
click at [542, 472] on span "ID: 3 | zip code: 17406" at bounding box center [490, 478] width 115 height 12
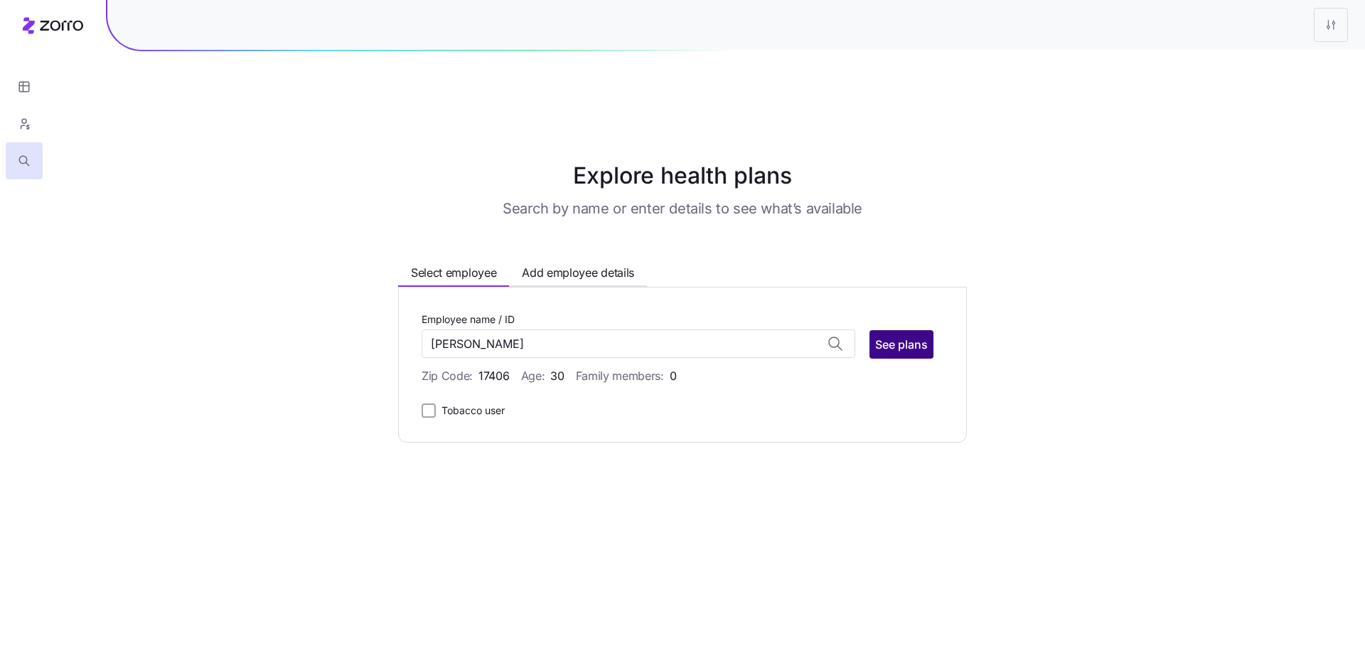
click at [896, 336] on span "See plans" at bounding box center [901, 344] width 53 height 17
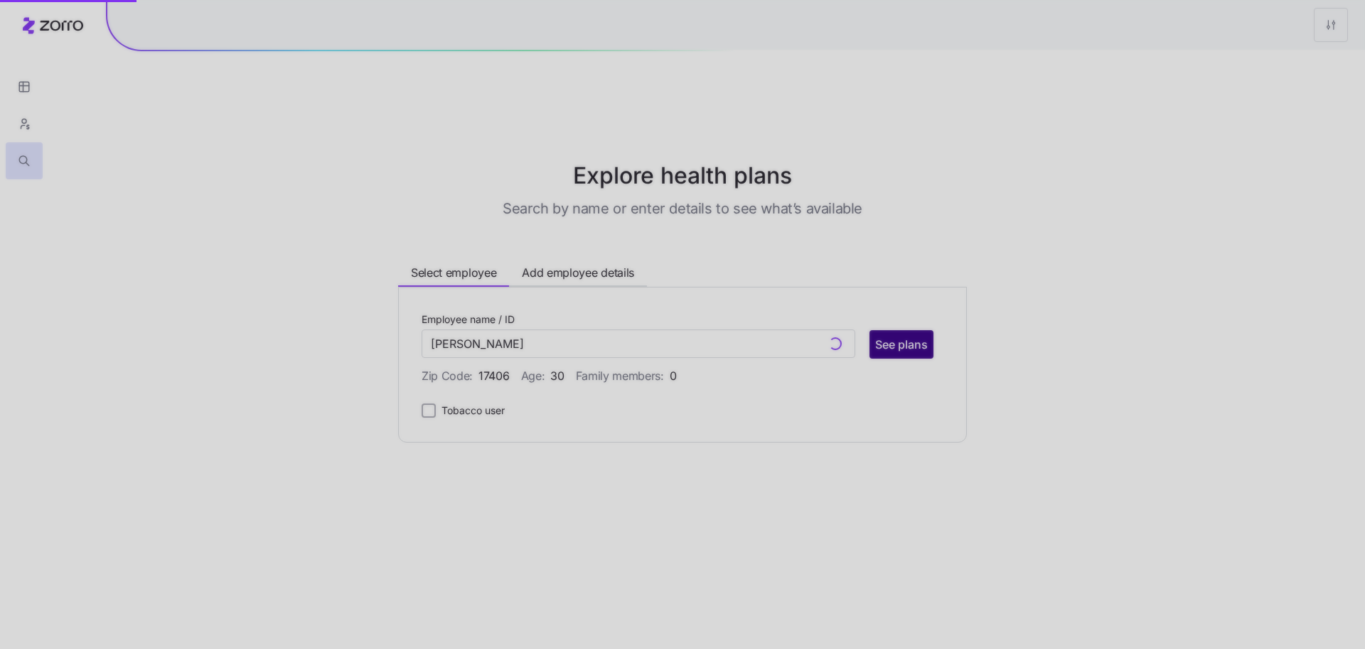
type input "[PERSON_NAME] (ID: 3)"
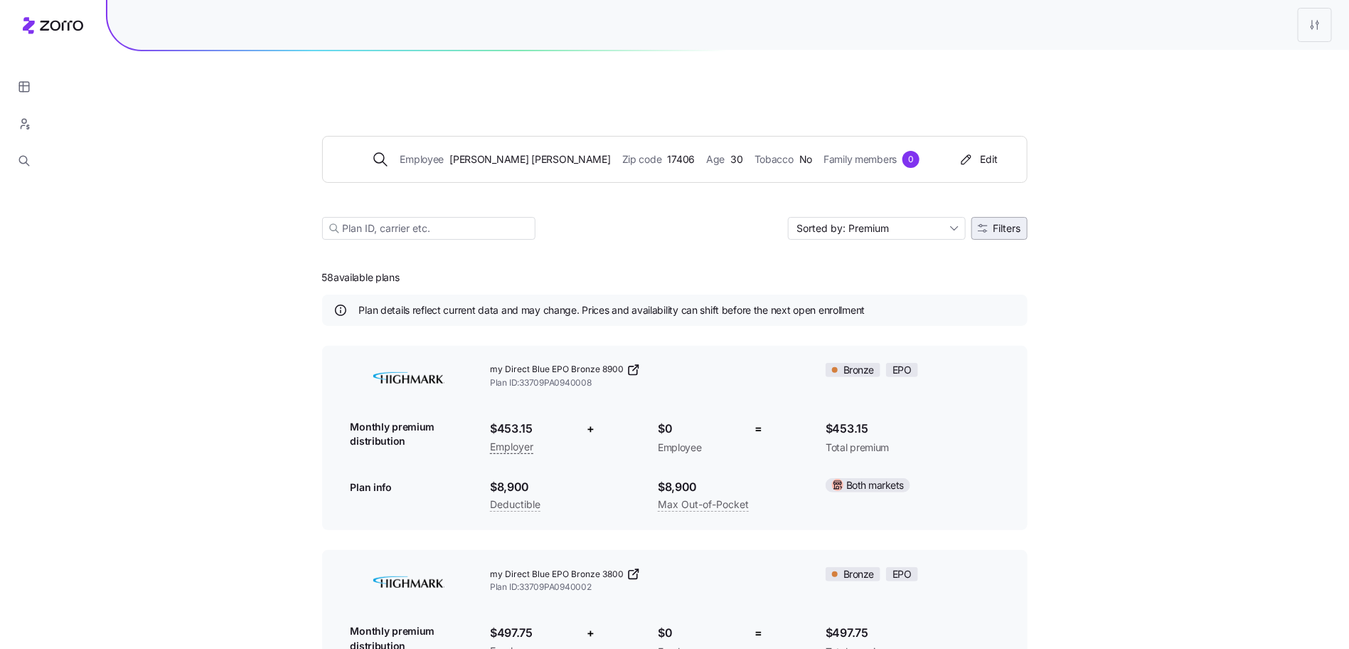
click at [1008, 217] on button "Filters" at bounding box center [999, 228] width 56 height 23
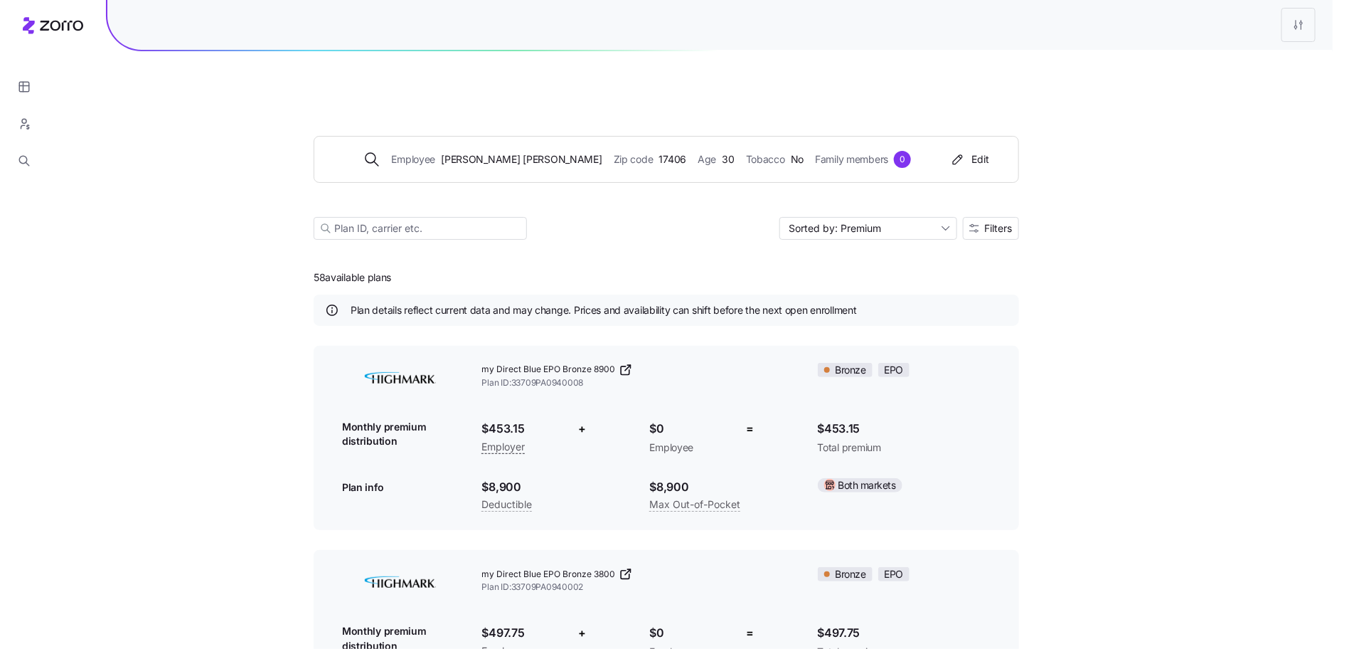
click at [1011, 196] on div at bounding box center [674, 324] width 1349 height 649
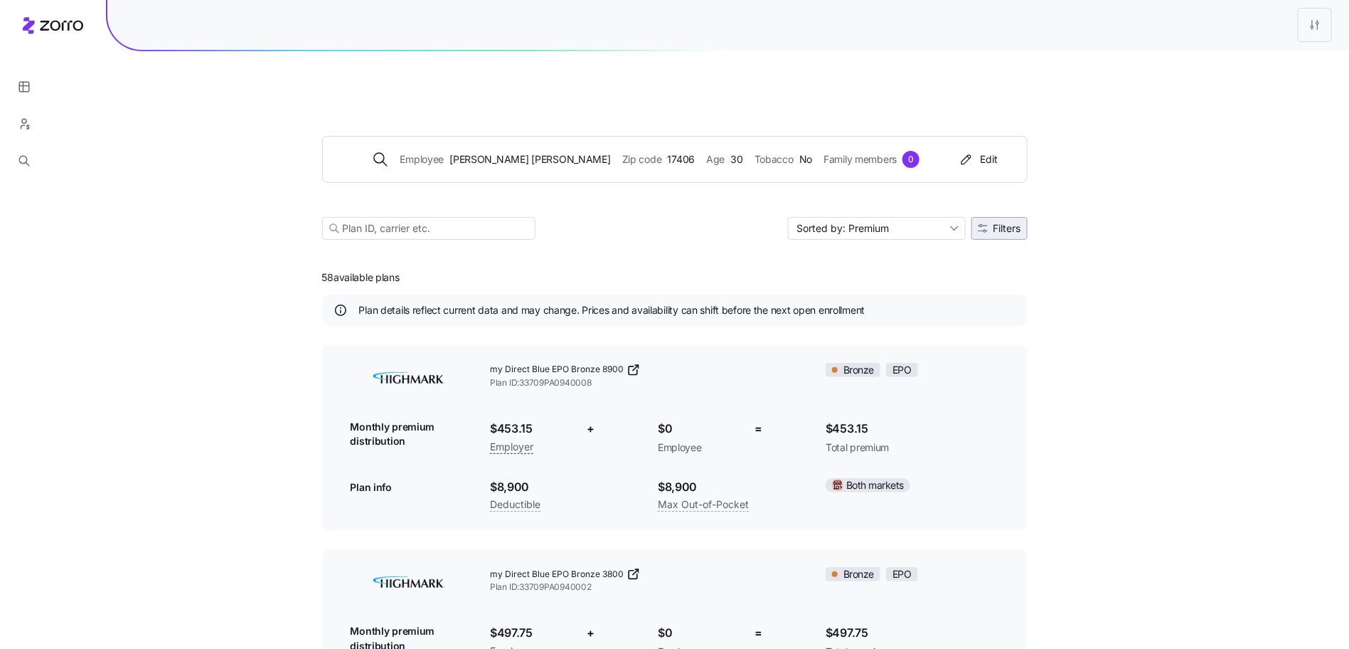
click at [990, 223] on span "Filters" at bounding box center [999, 228] width 43 height 10
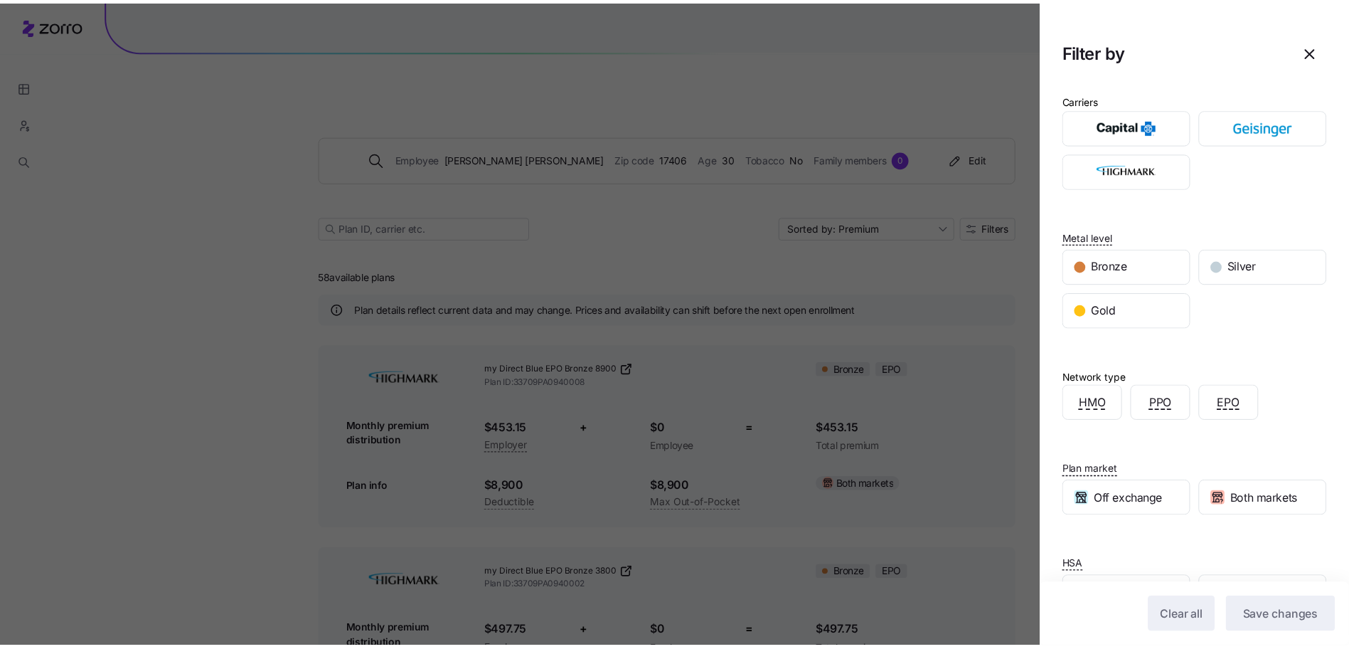
scroll to position [48, 0]
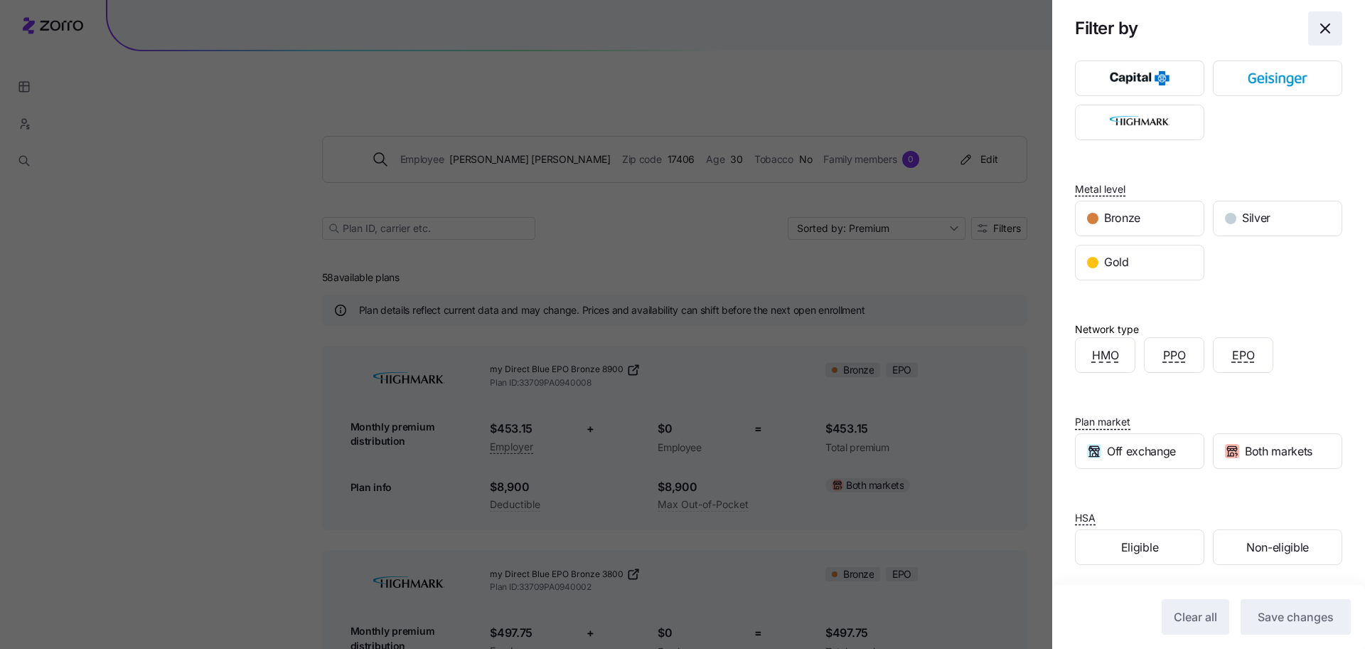
click at [1317, 25] on icon "button" at bounding box center [1325, 28] width 17 height 17
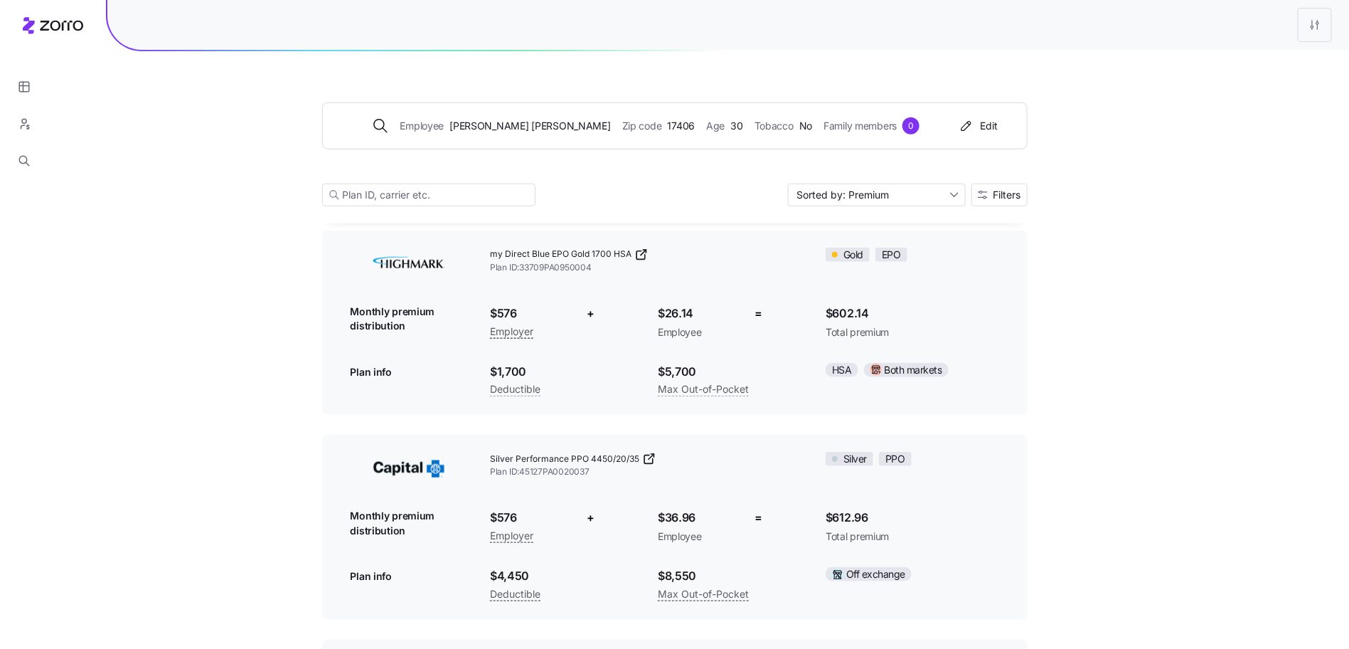
scroll to position [3065, 0]
